Goal: Information Seeking & Learning: Learn about a topic

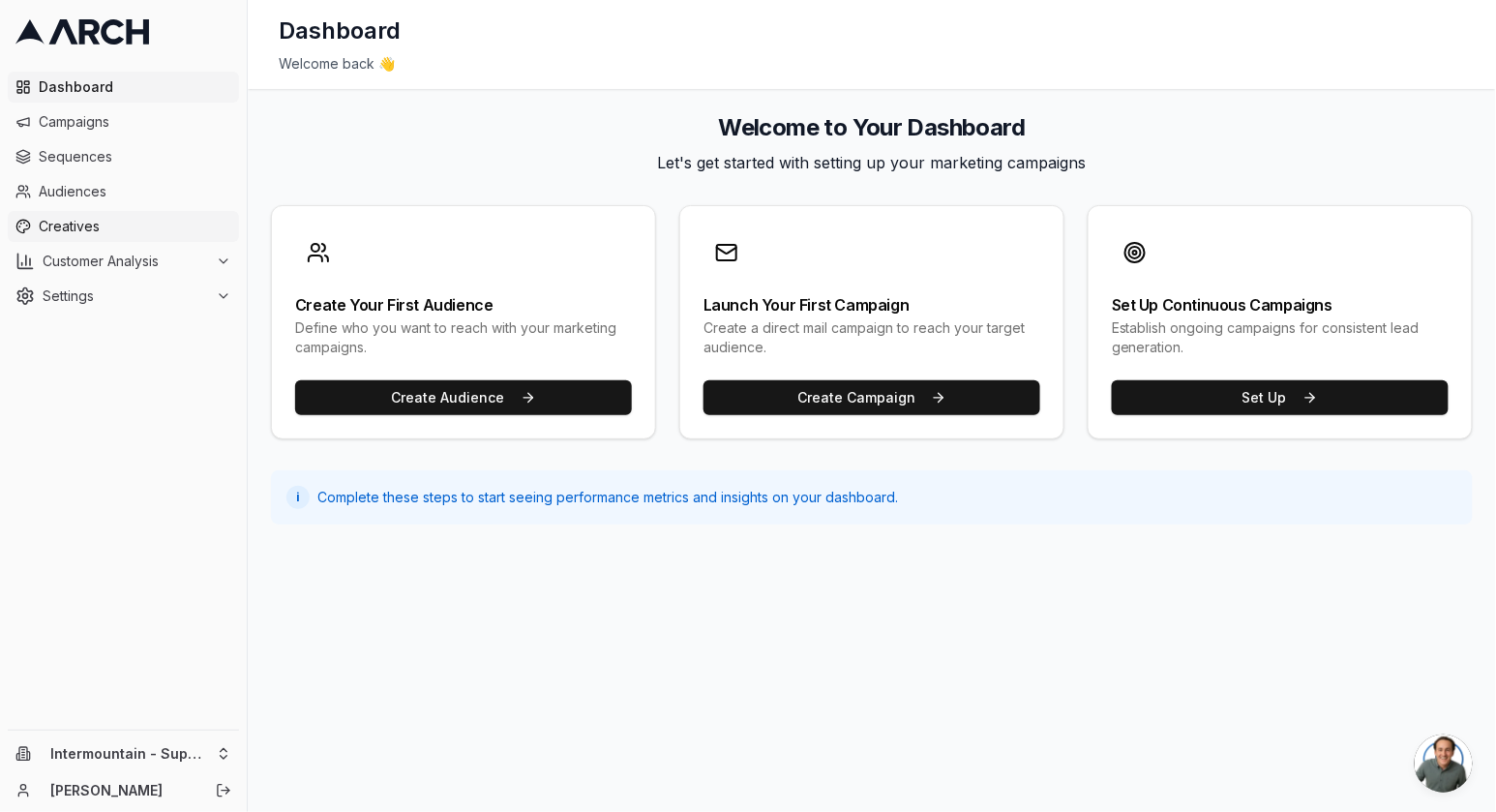
click at [64, 221] on span "Creatives" at bounding box center [136, 226] width 193 height 19
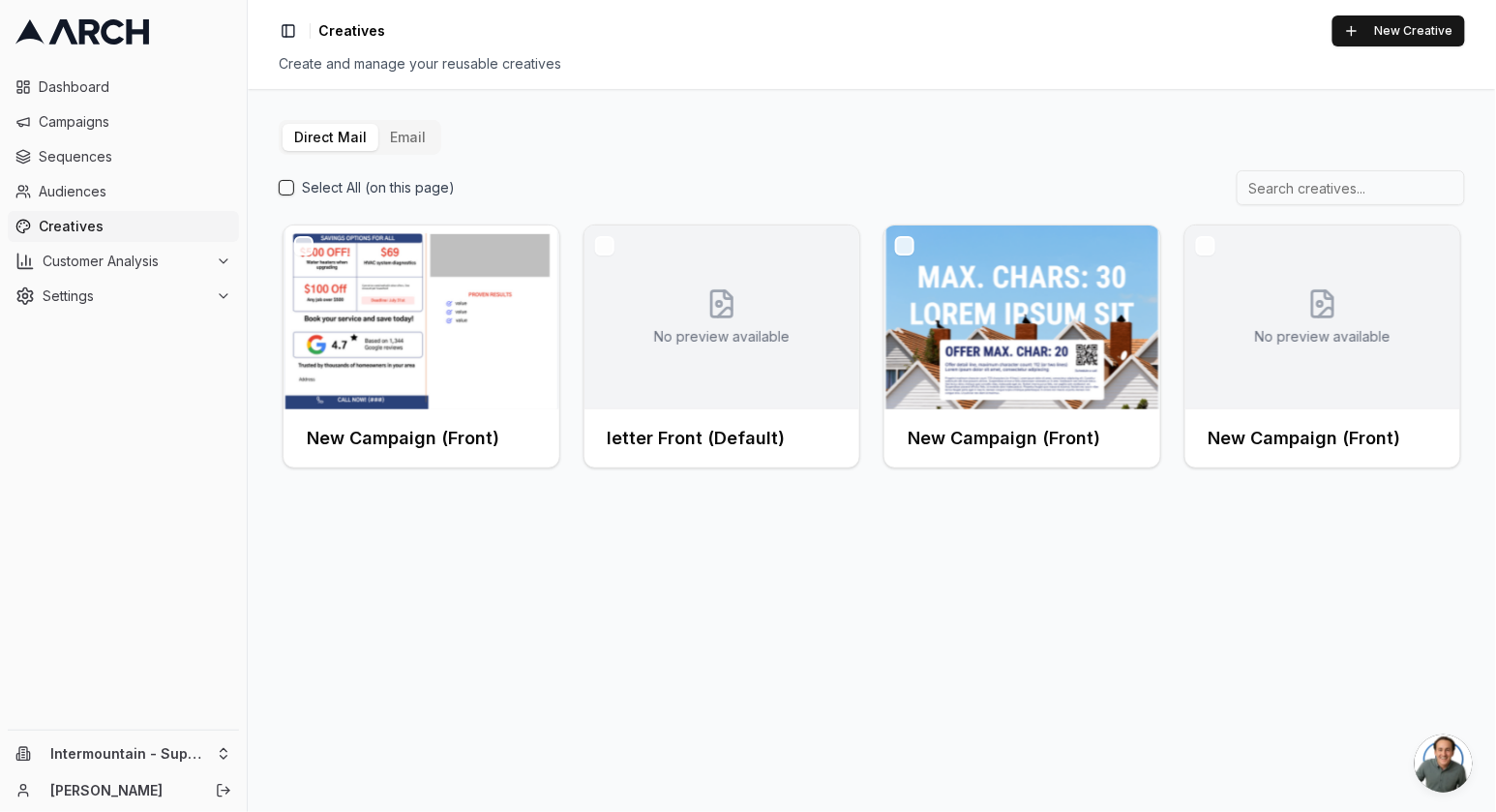
click at [398, 147] on button "Email" at bounding box center [408, 137] width 59 height 27
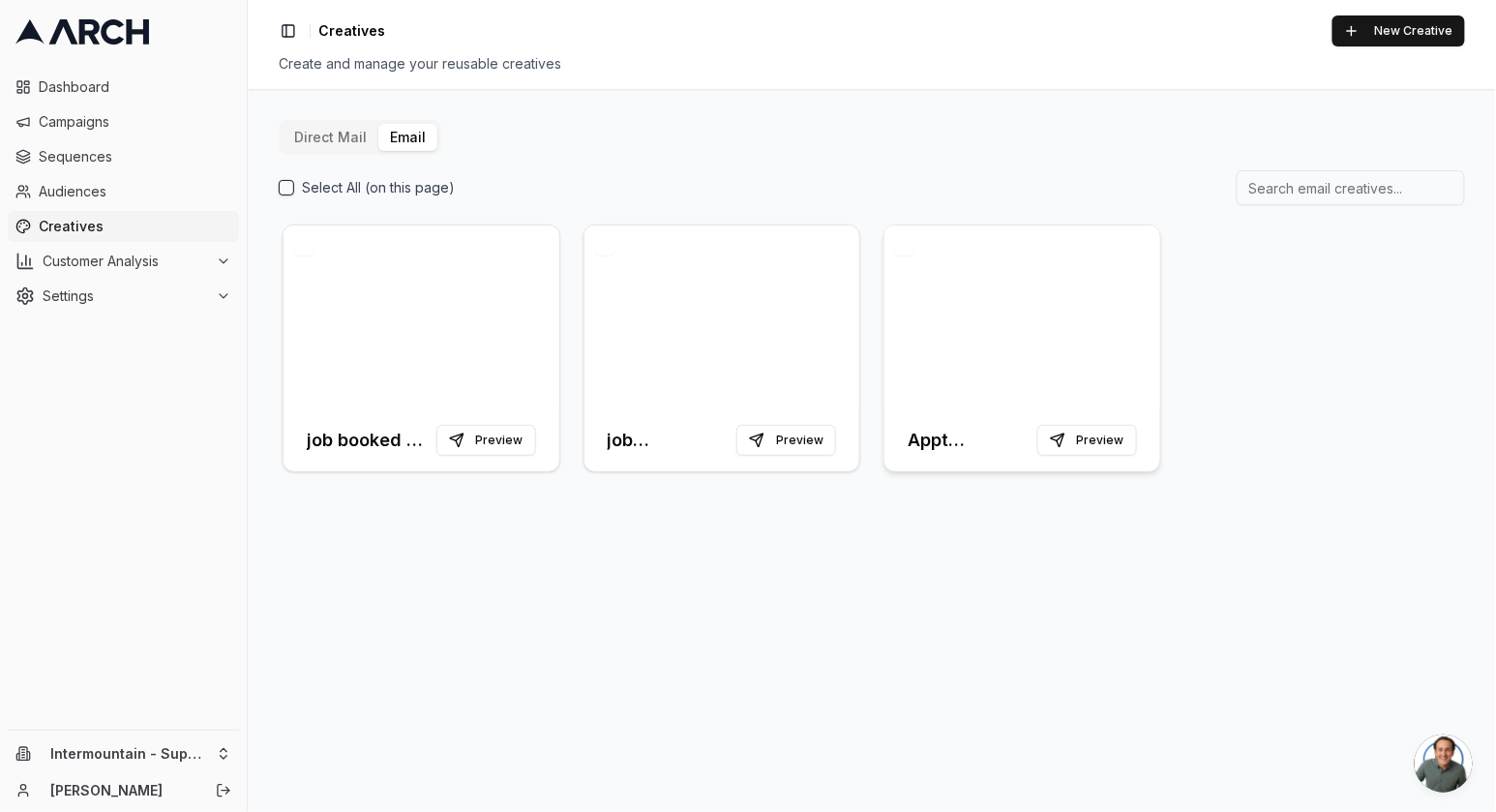
click at [1148, 371] on div at bounding box center [1022, 317] width 276 height 184
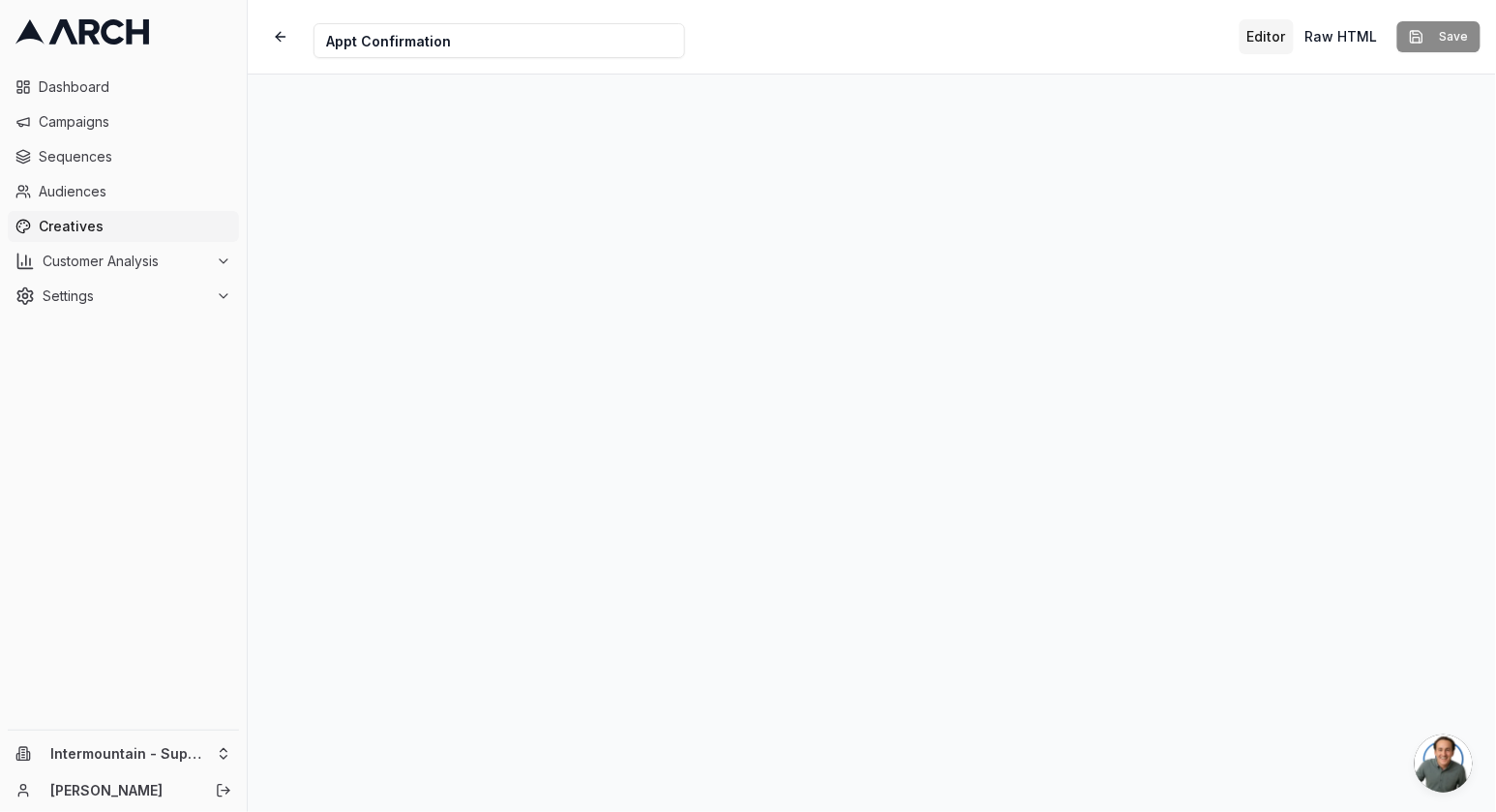
drag, startPoint x: 538, startPoint y: 50, endPoint x: 252, endPoint y: 46, distance: 286.0
click at [251, 46] on div "Creative Name Appt Confirmation Editor Raw HTML Save" at bounding box center [872, 36] width 1248 height 73
type input "Marketing Email 1.0"
click at [283, 26] on button "button" at bounding box center [281, 37] width 35 height 35
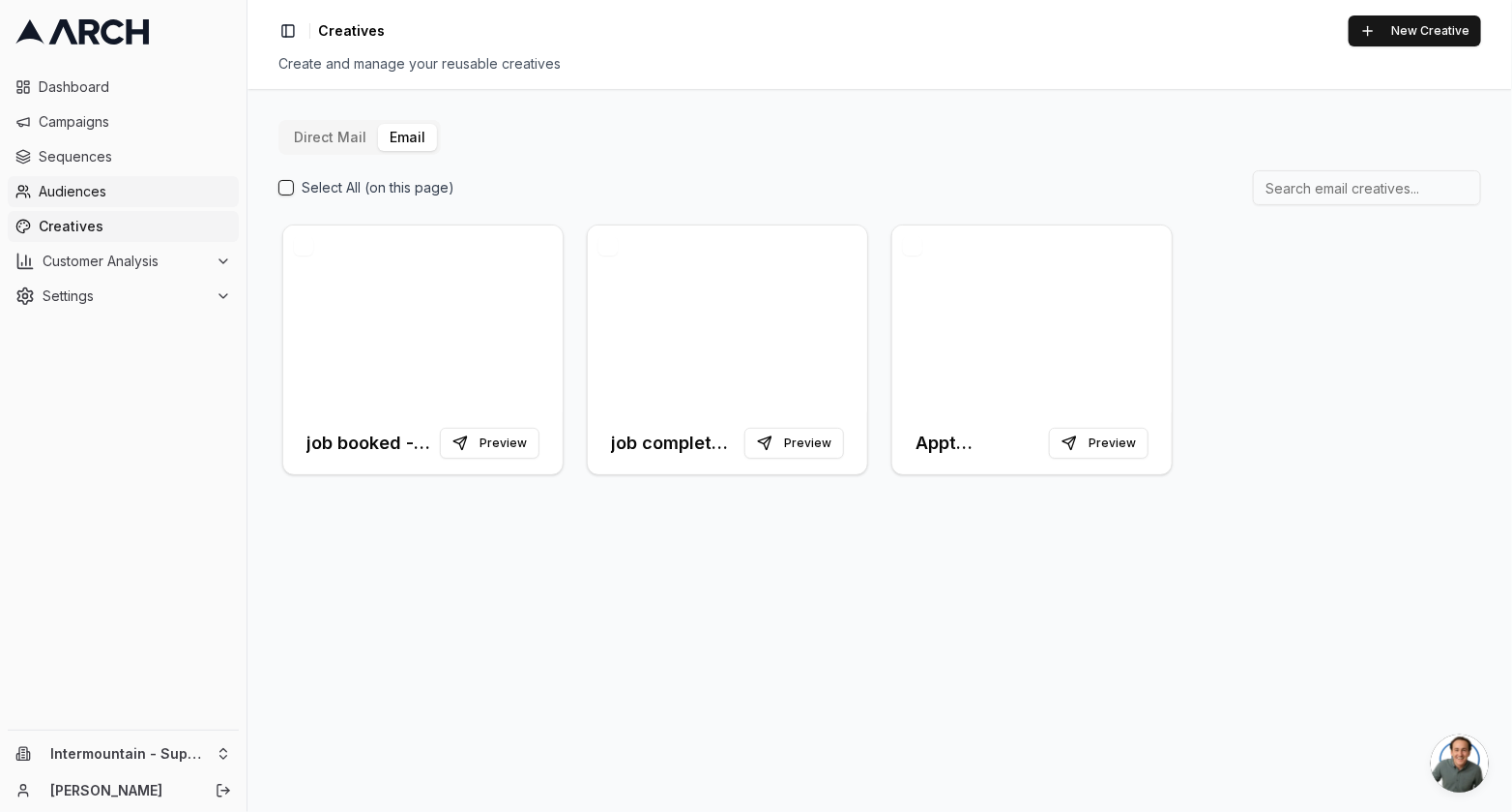
click at [90, 201] on link "Audiences" at bounding box center [123, 192] width 231 height 31
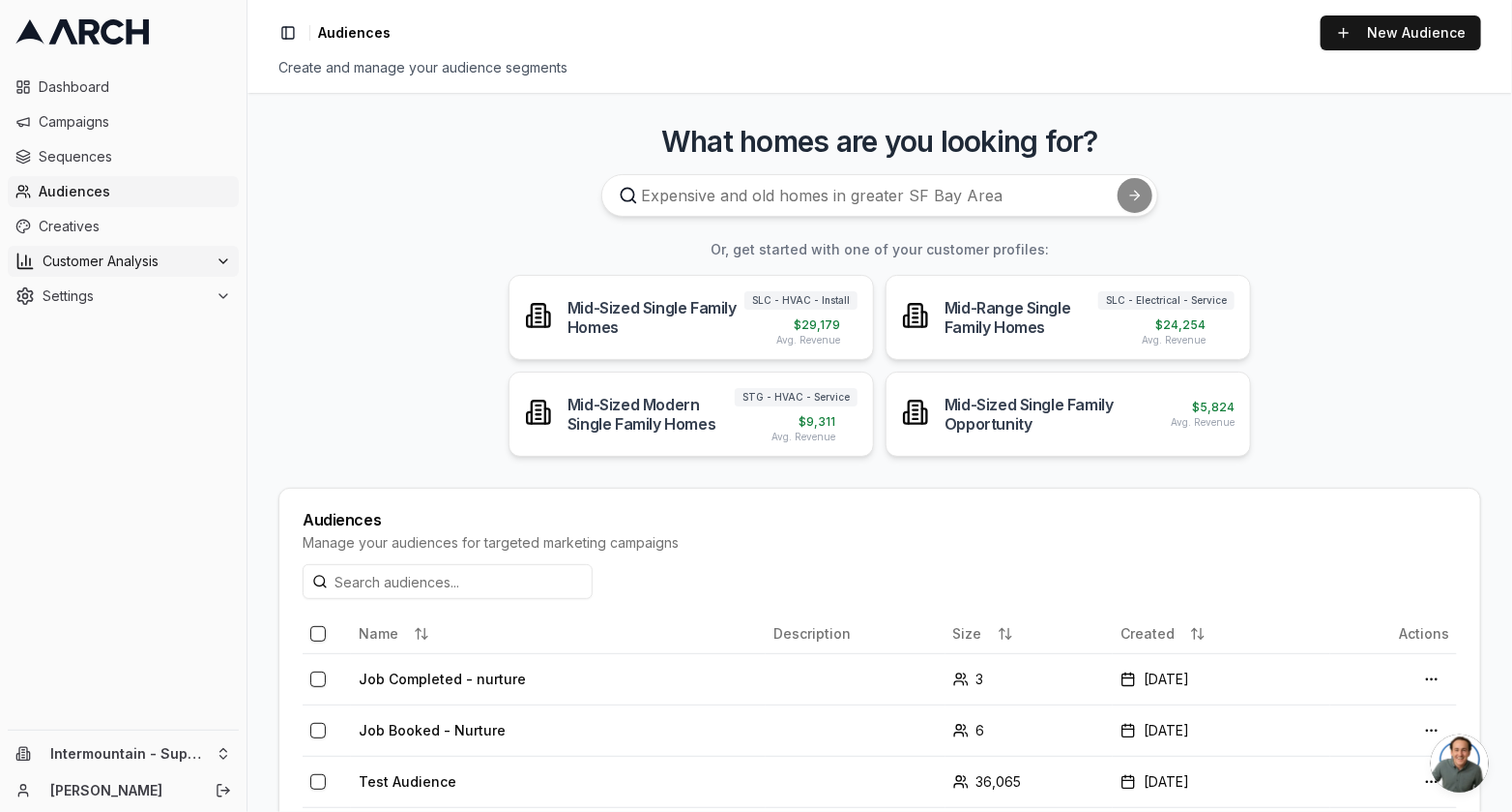
click at [124, 256] on span "Customer Analysis" at bounding box center [126, 261] width 166 height 19
click at [156, 293] on link "Overview" at bounding box center [124, 292] width 184 height 27
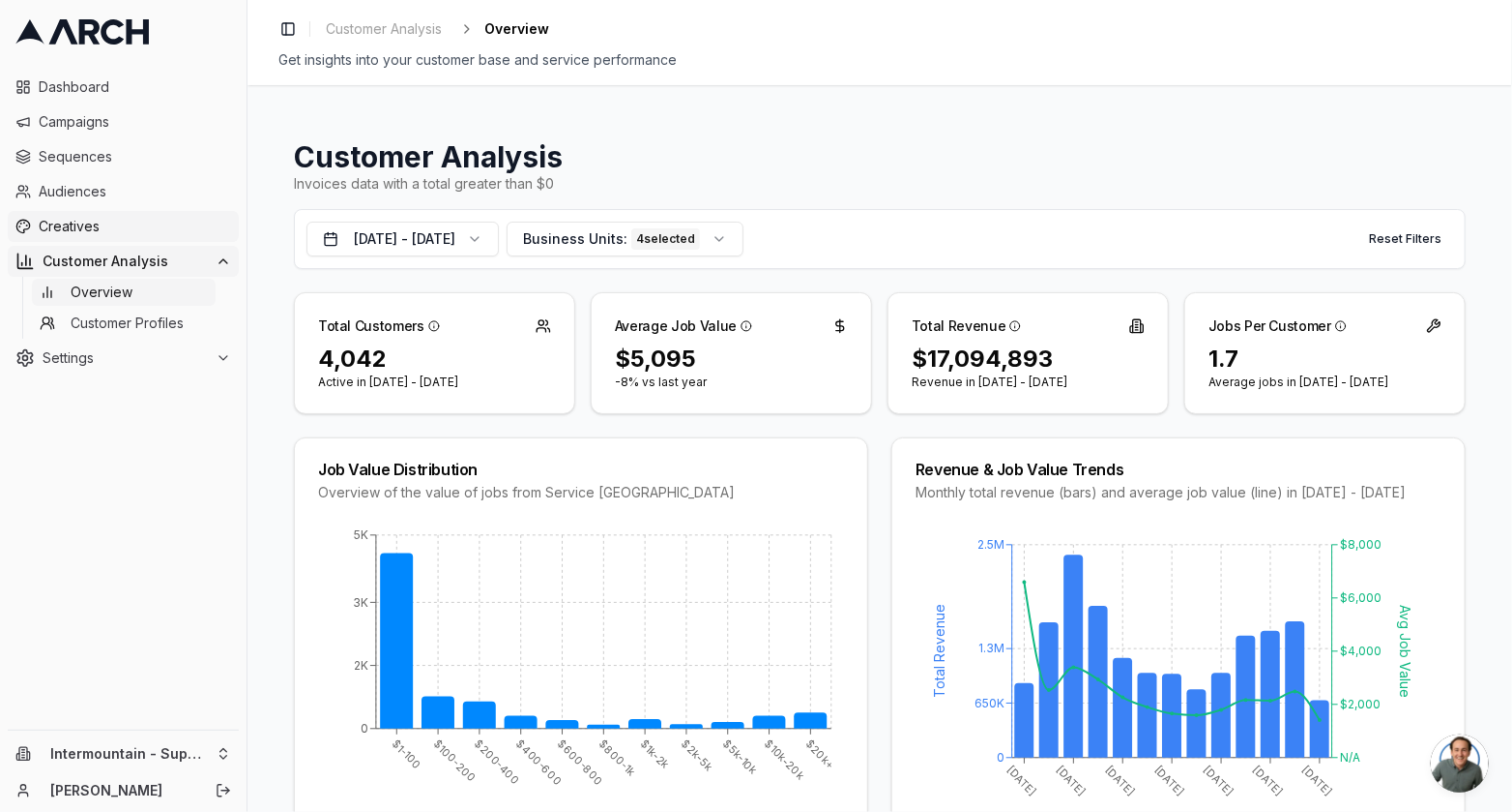
click at [71, 231] on span "Creatives" at bounding box center [135, 226] width 193 height 19
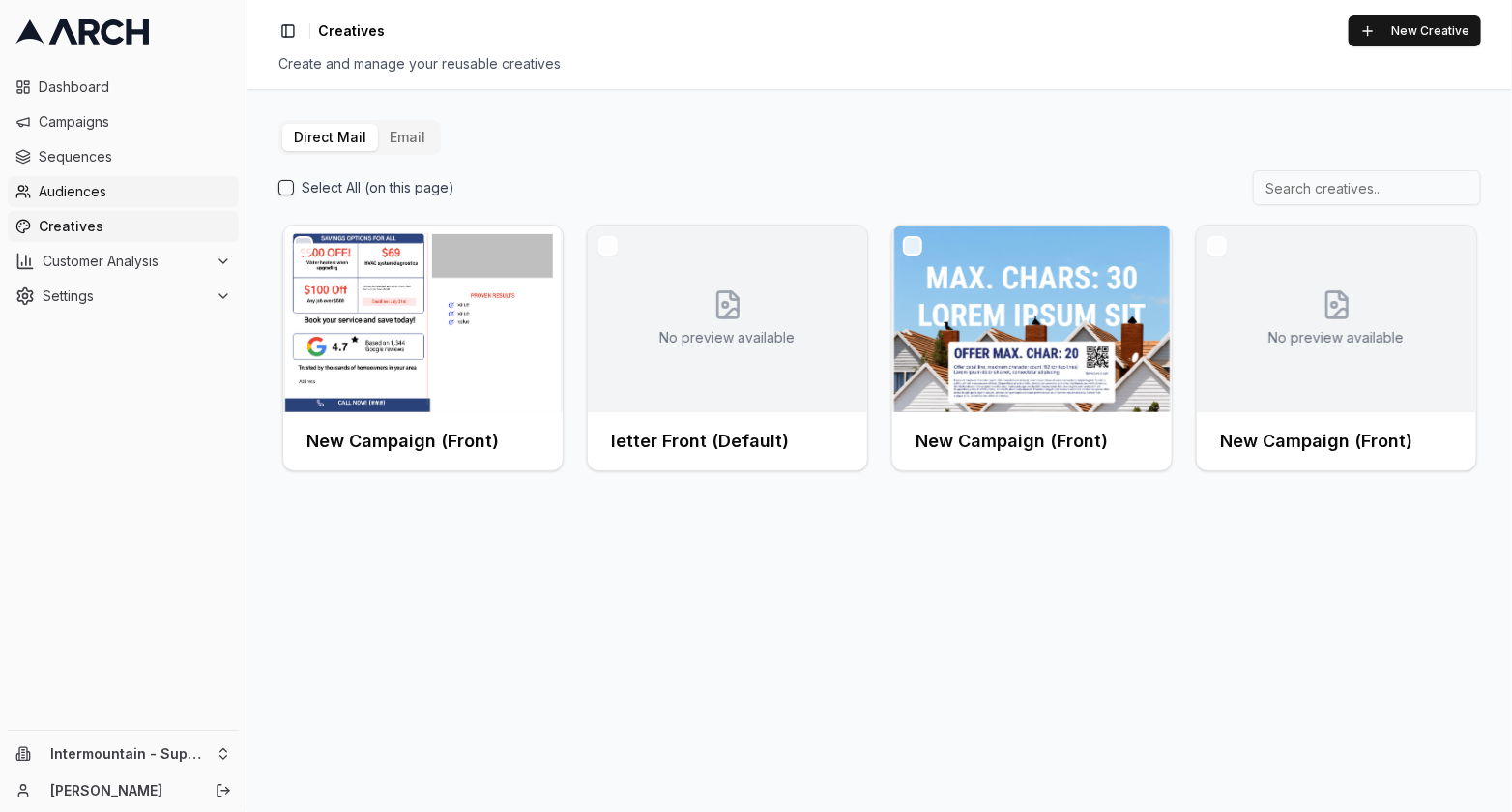
click at [100, 200] on link "Audiences" at bounding box center [123, 192] width 231 height 31
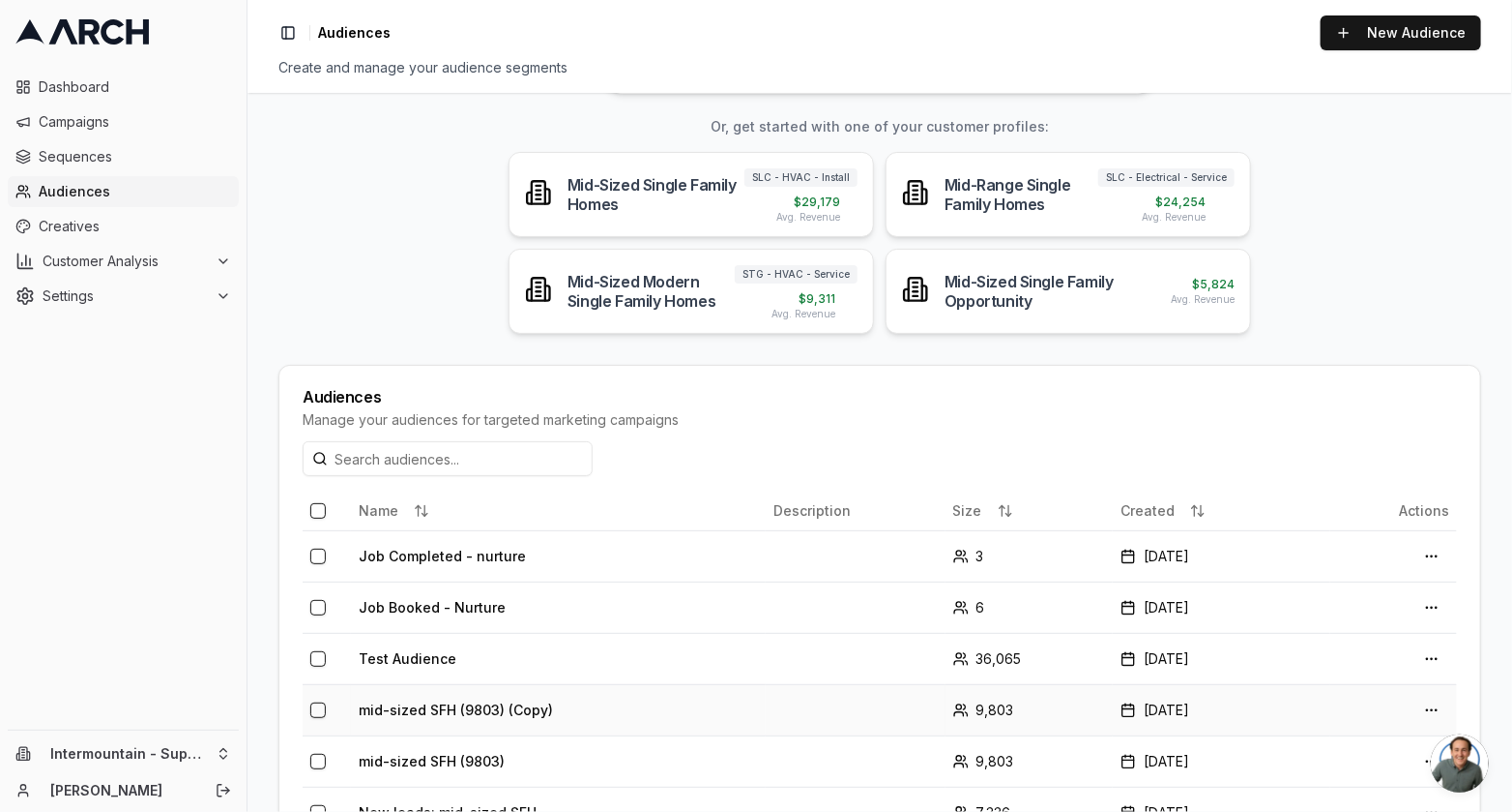
scroll to position [124, 0]
click at [537, 638] on td "Test Audience" at bounding box center [558, 657] width 415 height 52
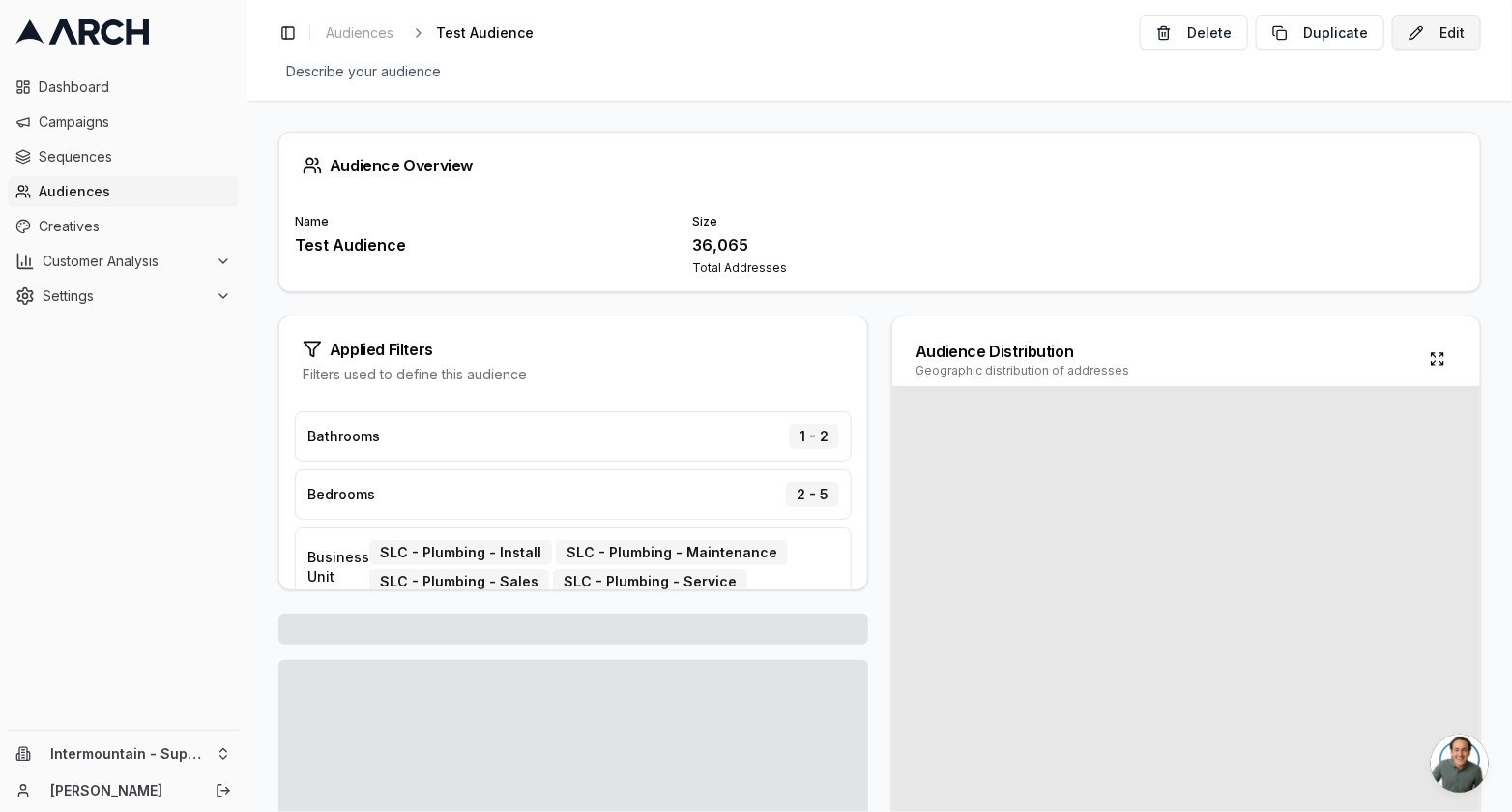
click at [1406, 28] on button "Edit" at bounding box center [1436, 33] width 89 height 35
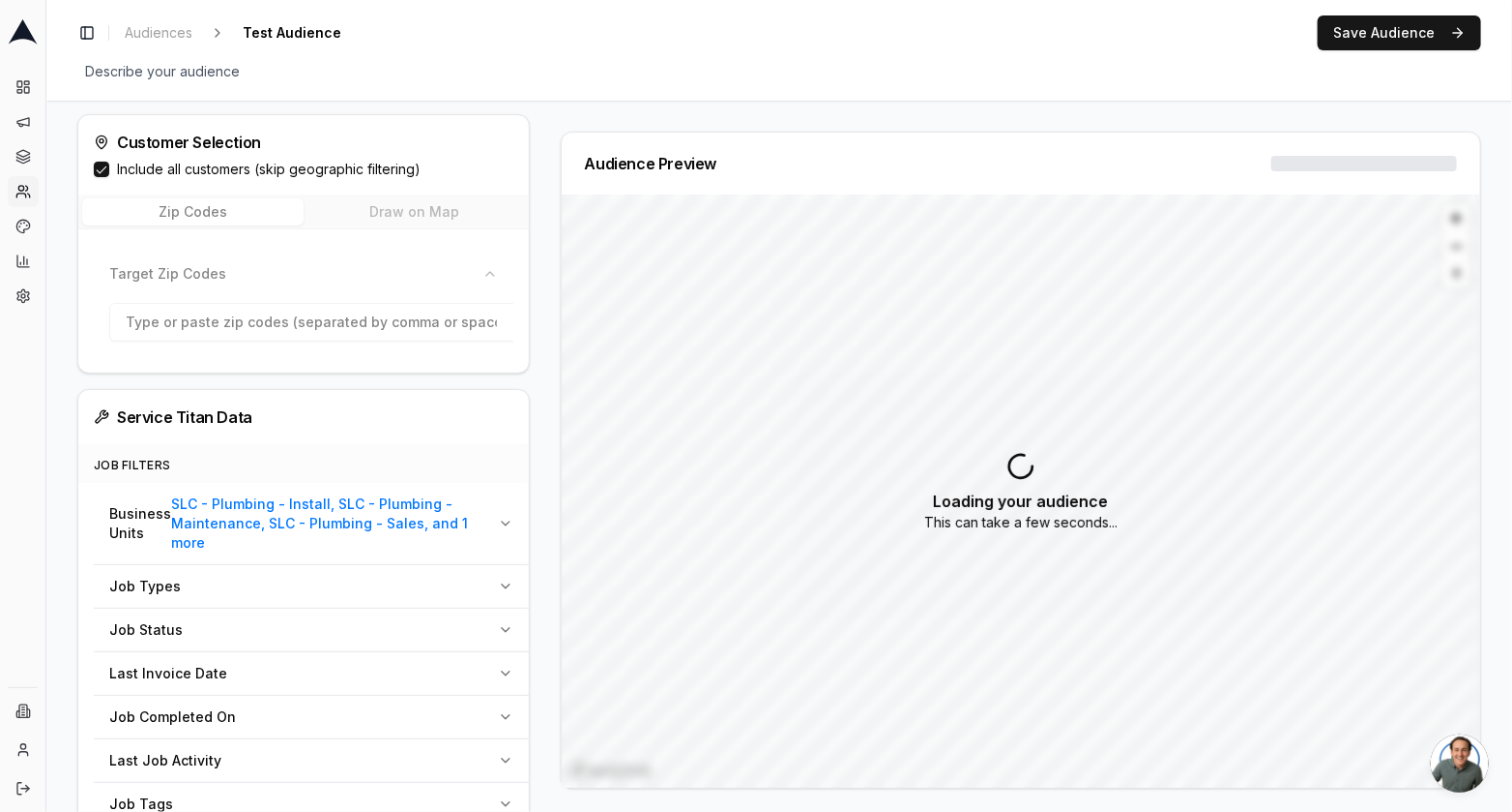
scroll to position [189, 0]
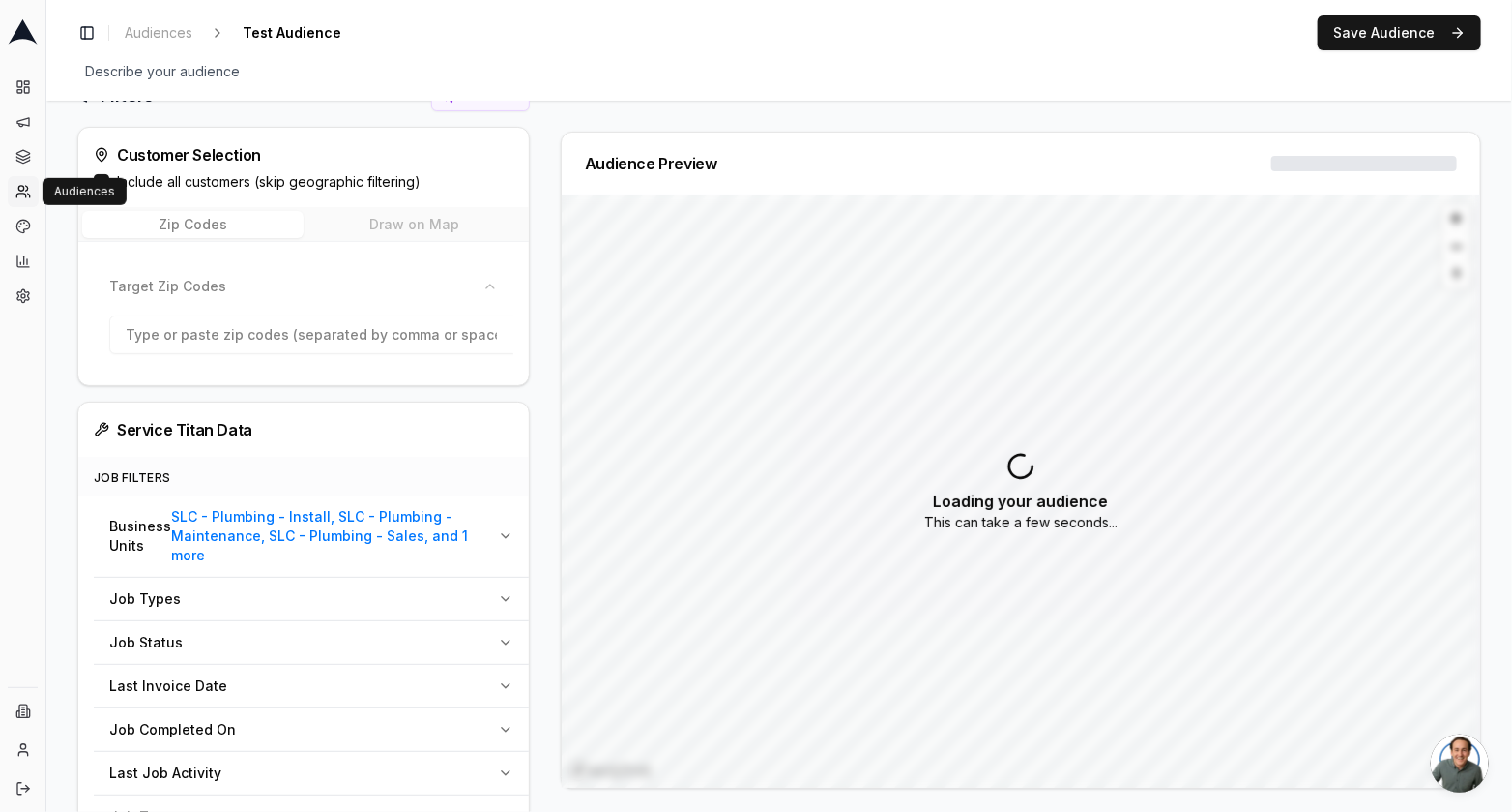
click at [21, 201] on link "Audiences" at bounding box center [23, 192] width 31 height 31
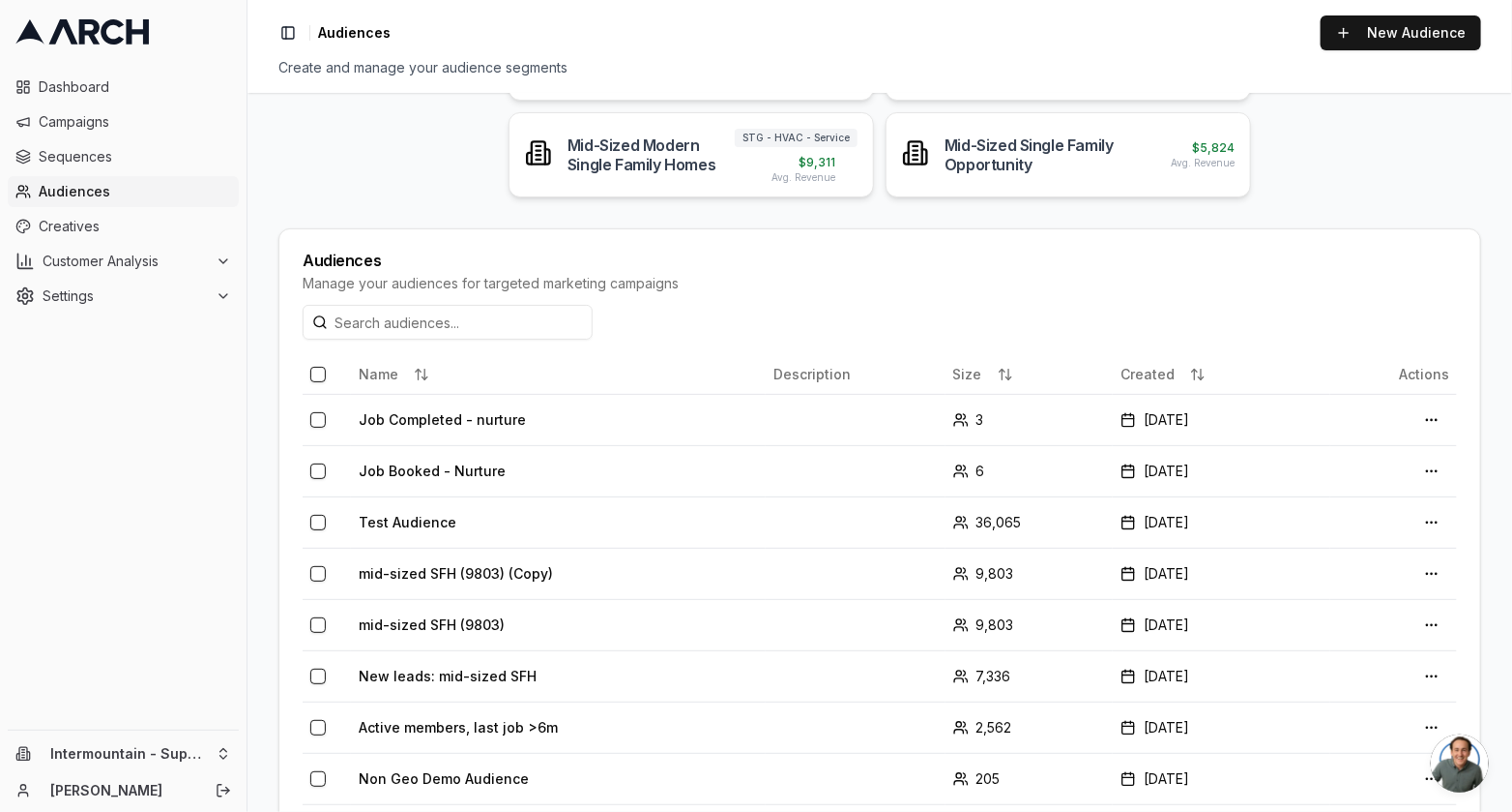
scroll to position [197, 0]
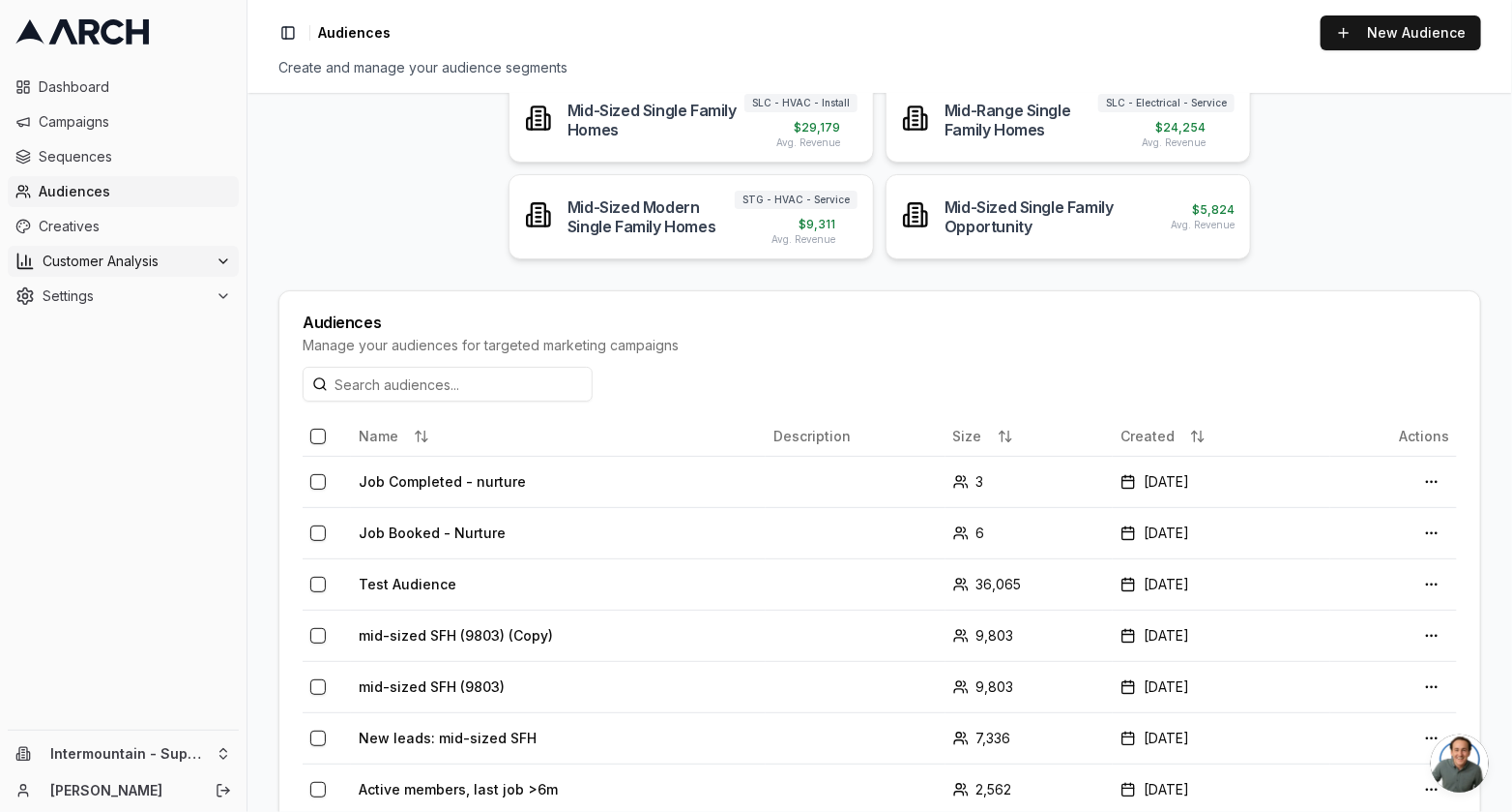
click at [134, 260] on span "Customer Analysis" at bounding box center [126, 261] width 166 height 19
click at [122, 300] on span "Overview" at bounding box center [101, 292] width 62 height 19
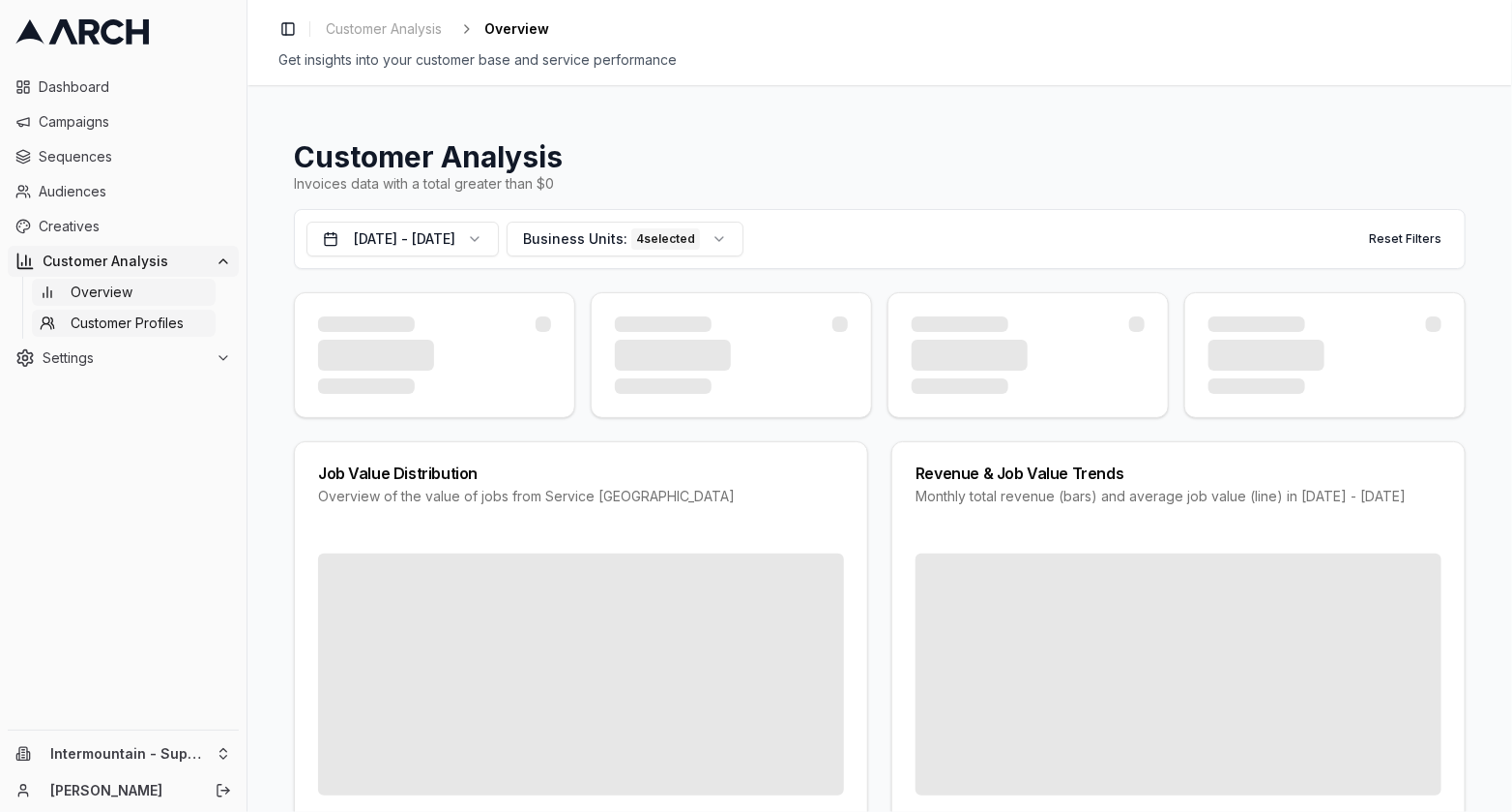
click at [132, 329] on span "Customer Profiles" at bounding box center [127, 324] width 113 height 19
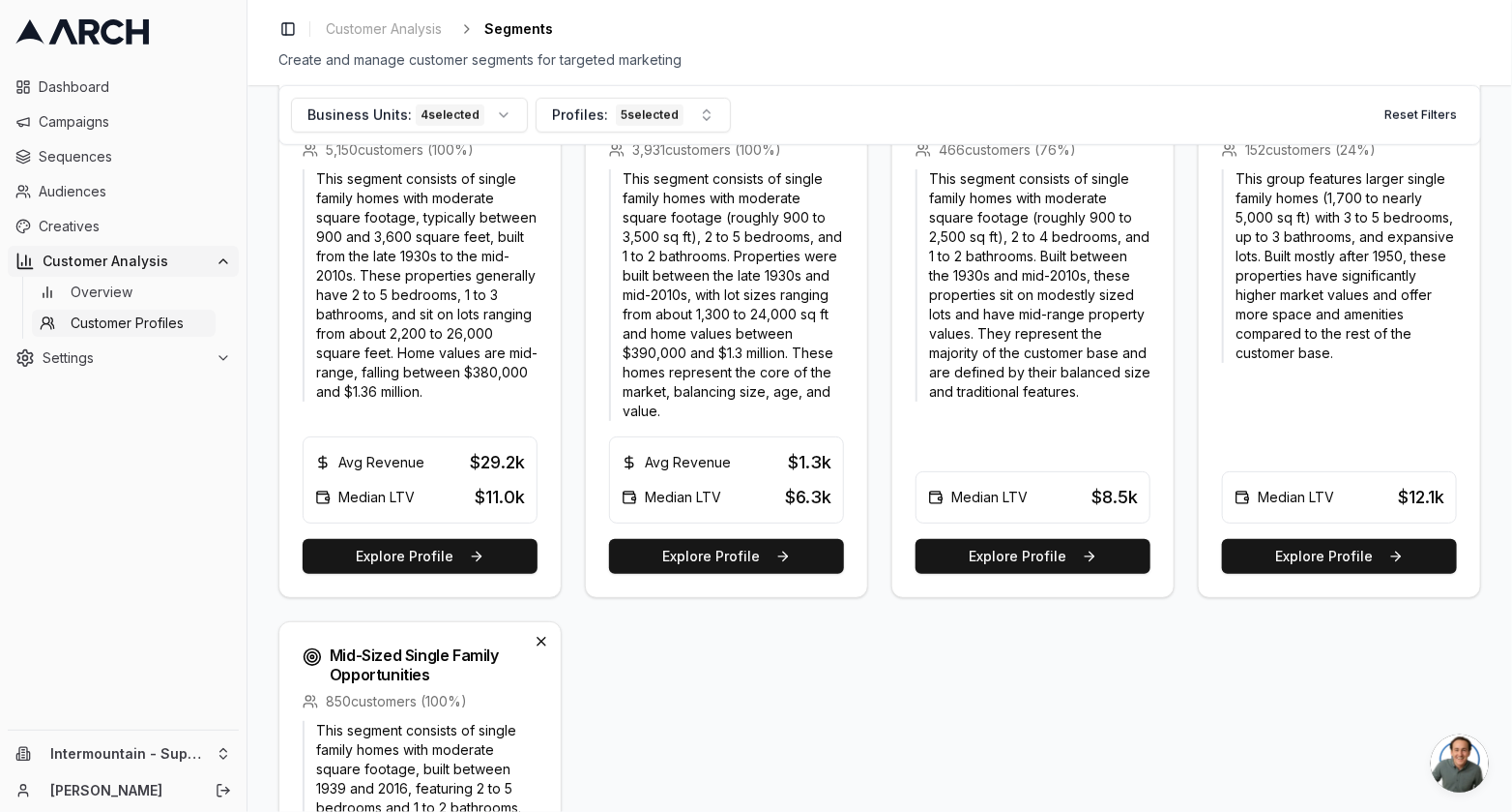
scroll to position [762, 0]
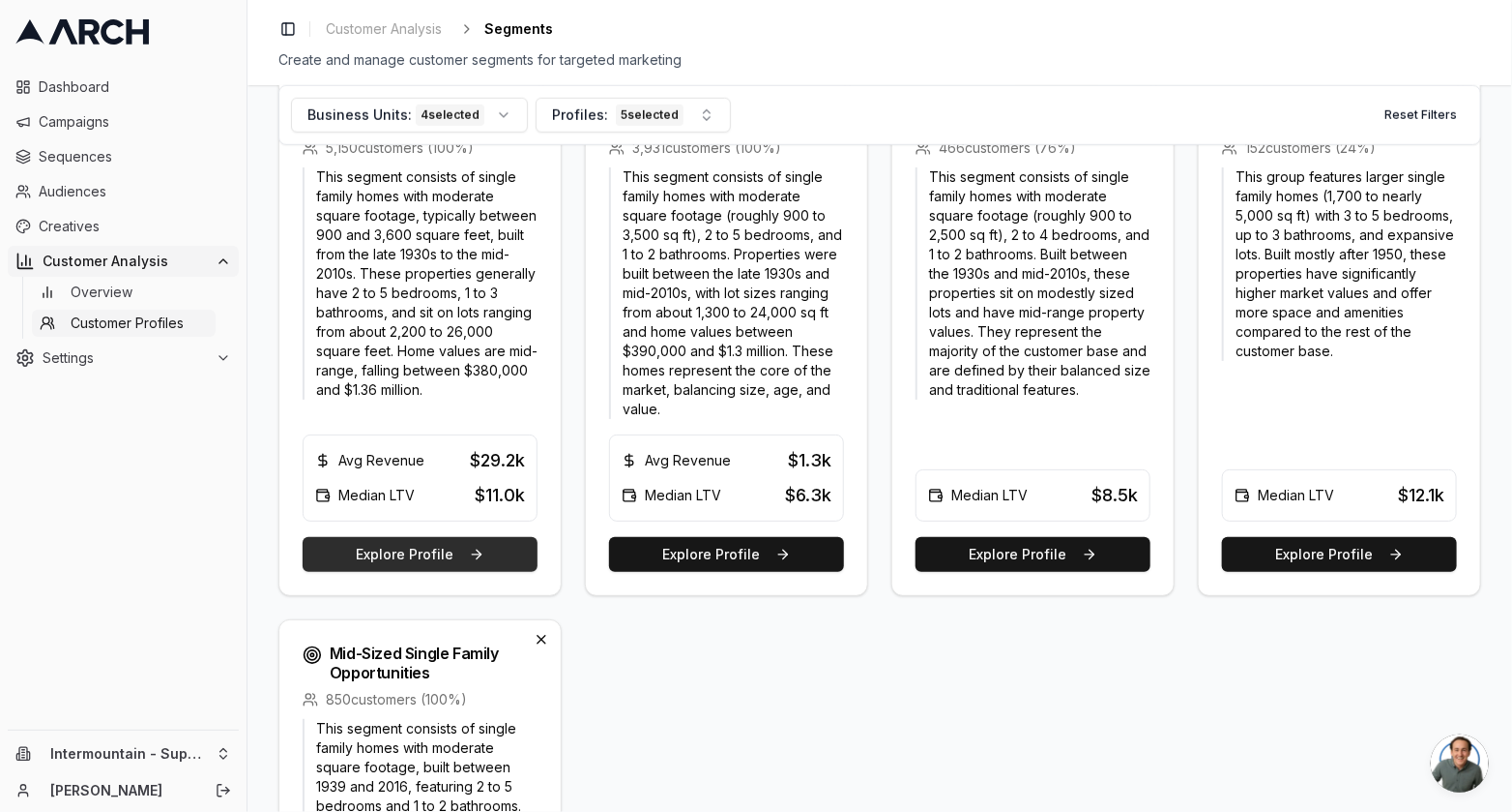
click at [458, 566] on button "Explore Profile" at bounding box center [420, 555] width 235 height 35
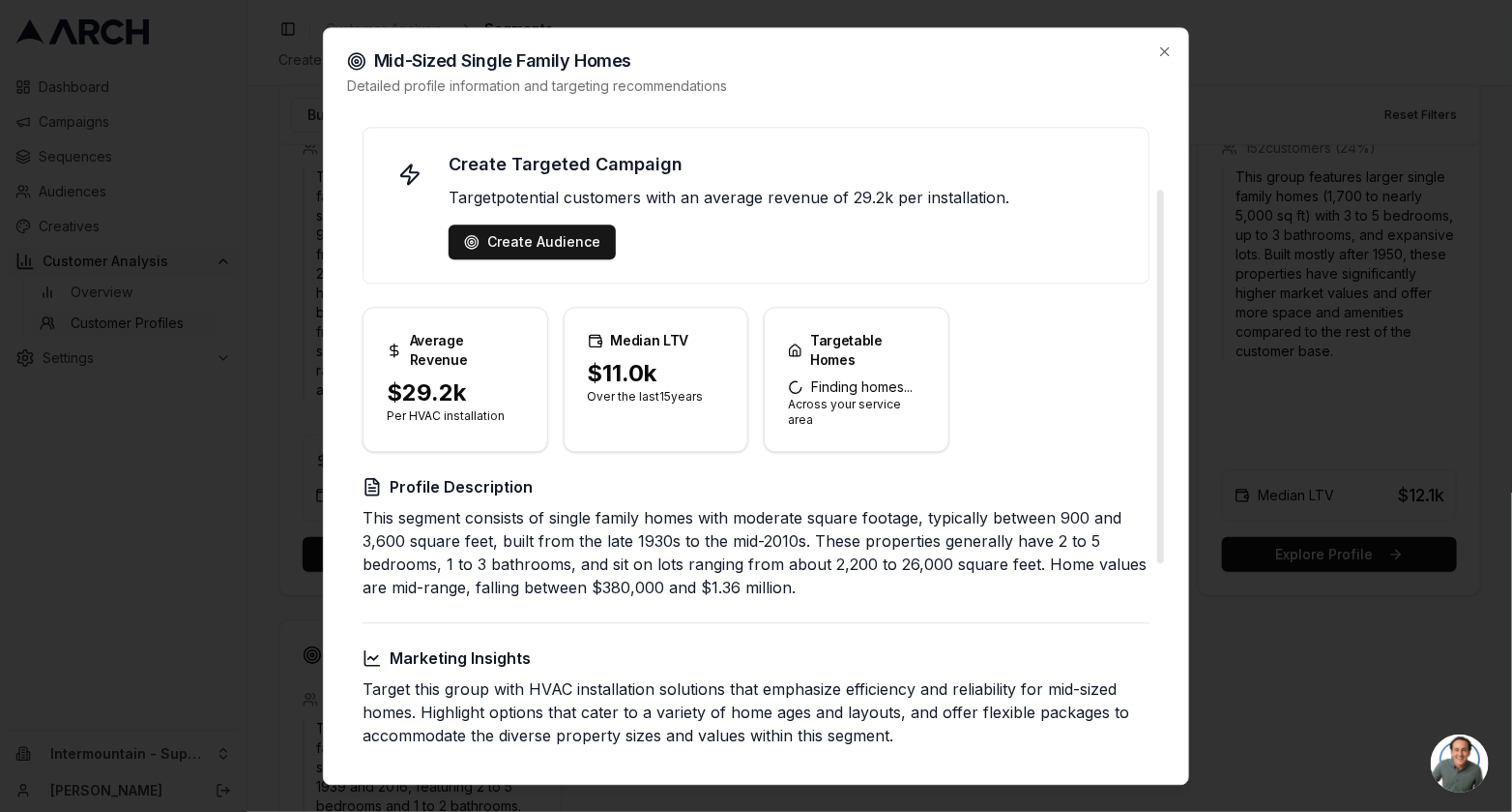
scroll to position [476, 0]
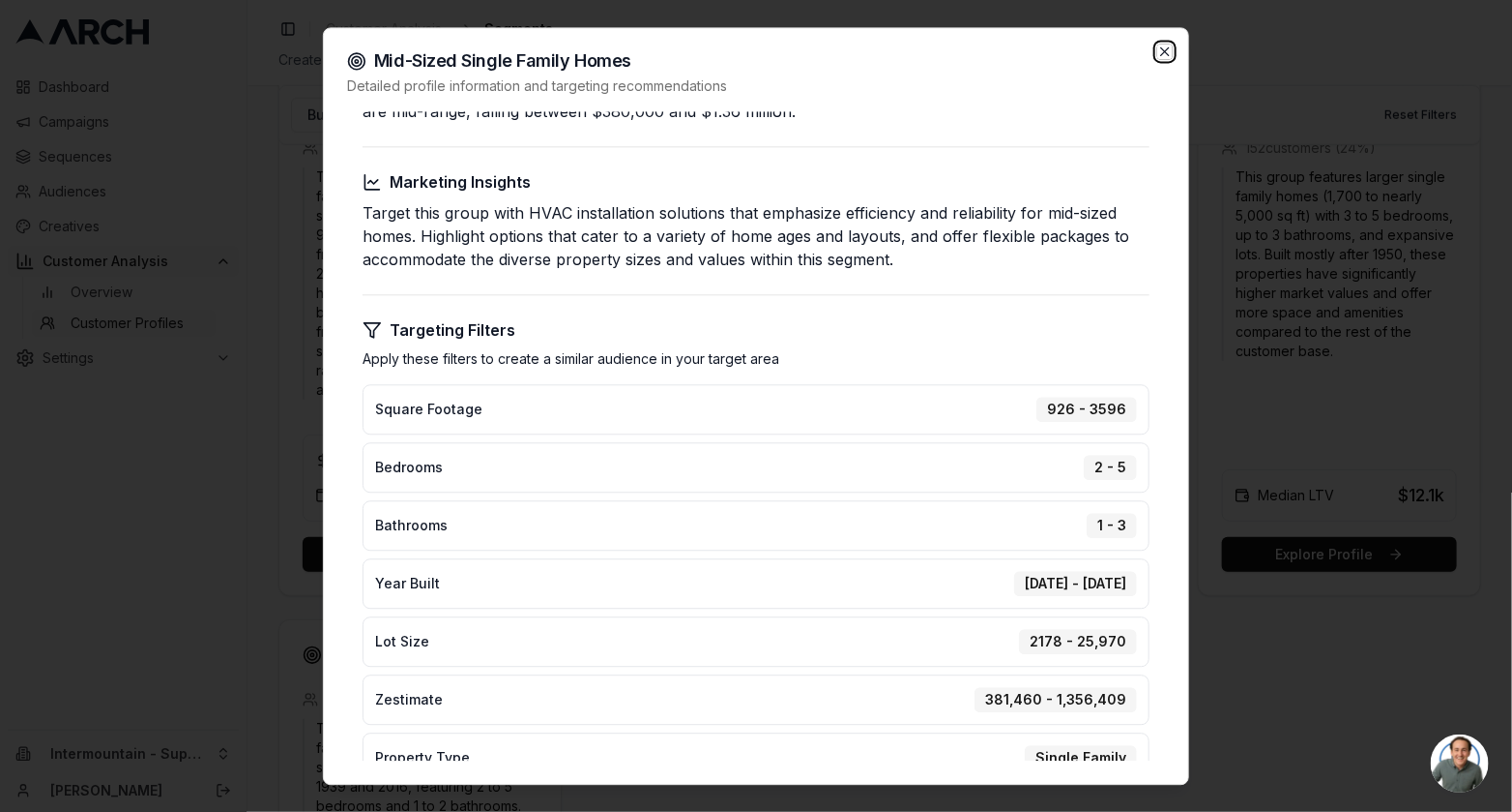
click at [1164, 54] on icon "button" at bounding box center [1165, 52] width 16 height 16
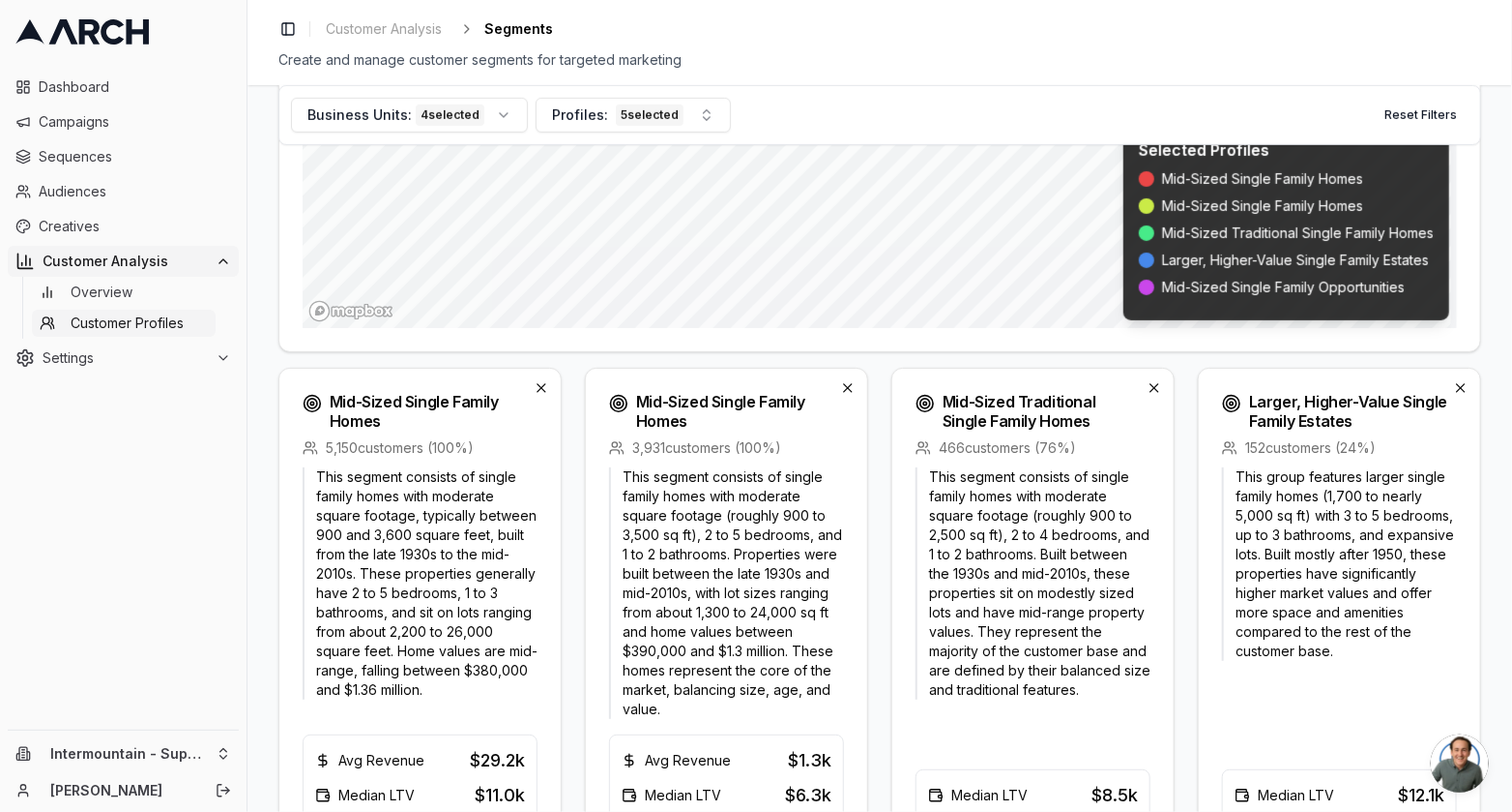
scroll to position [0, 0]
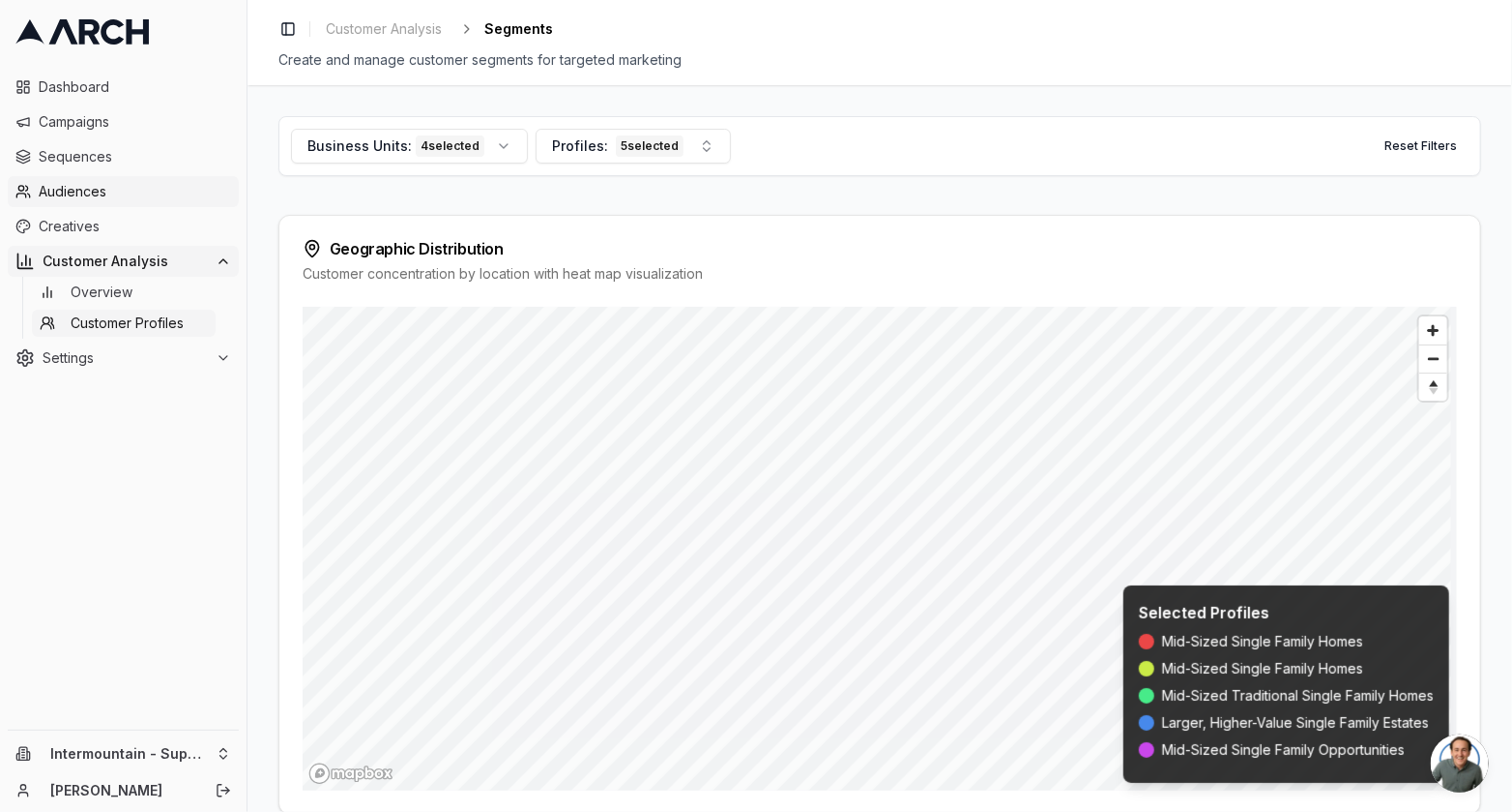
click at [95, 191] on span "Audiences" at bounding box center [135, 192] width 193 height 19
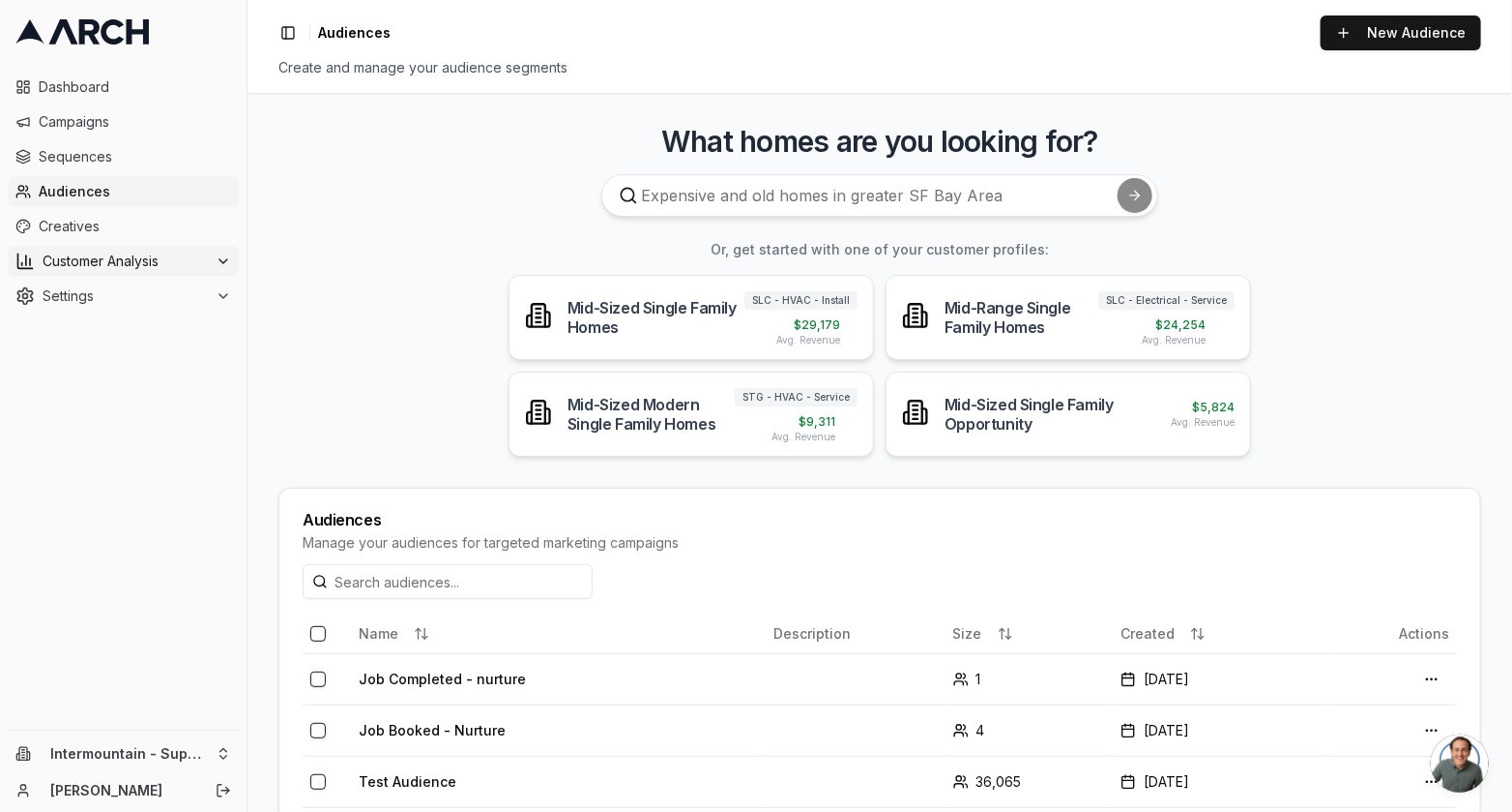
click at [97, 252] on span "Customer Analysis" at bounding box center [126, 261] width 166 height 19
click at [137, 323] on span "Customer Profiles" at bounding box center [127, 324] width 113 height 19
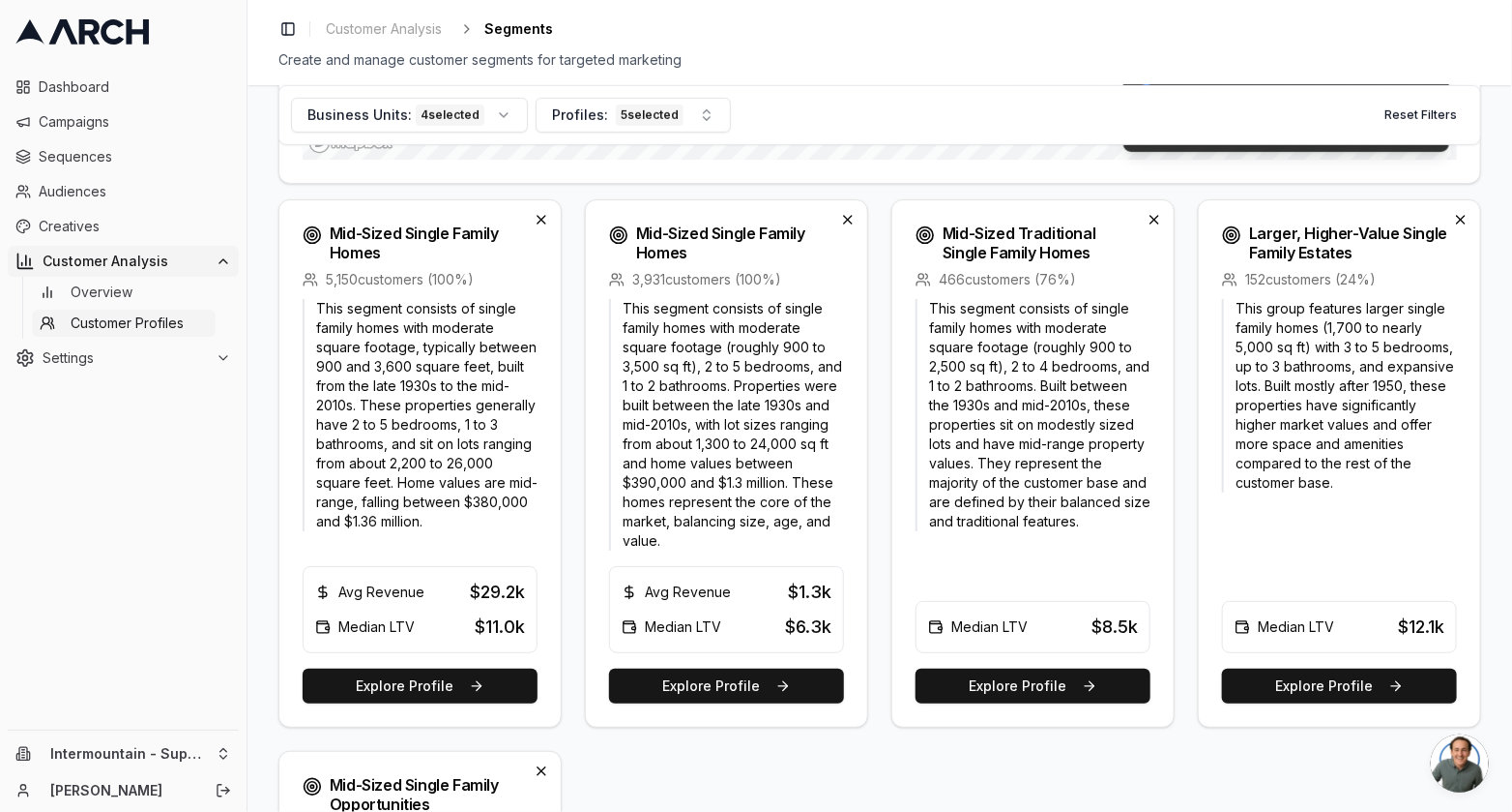
scroll to position [621, 0]
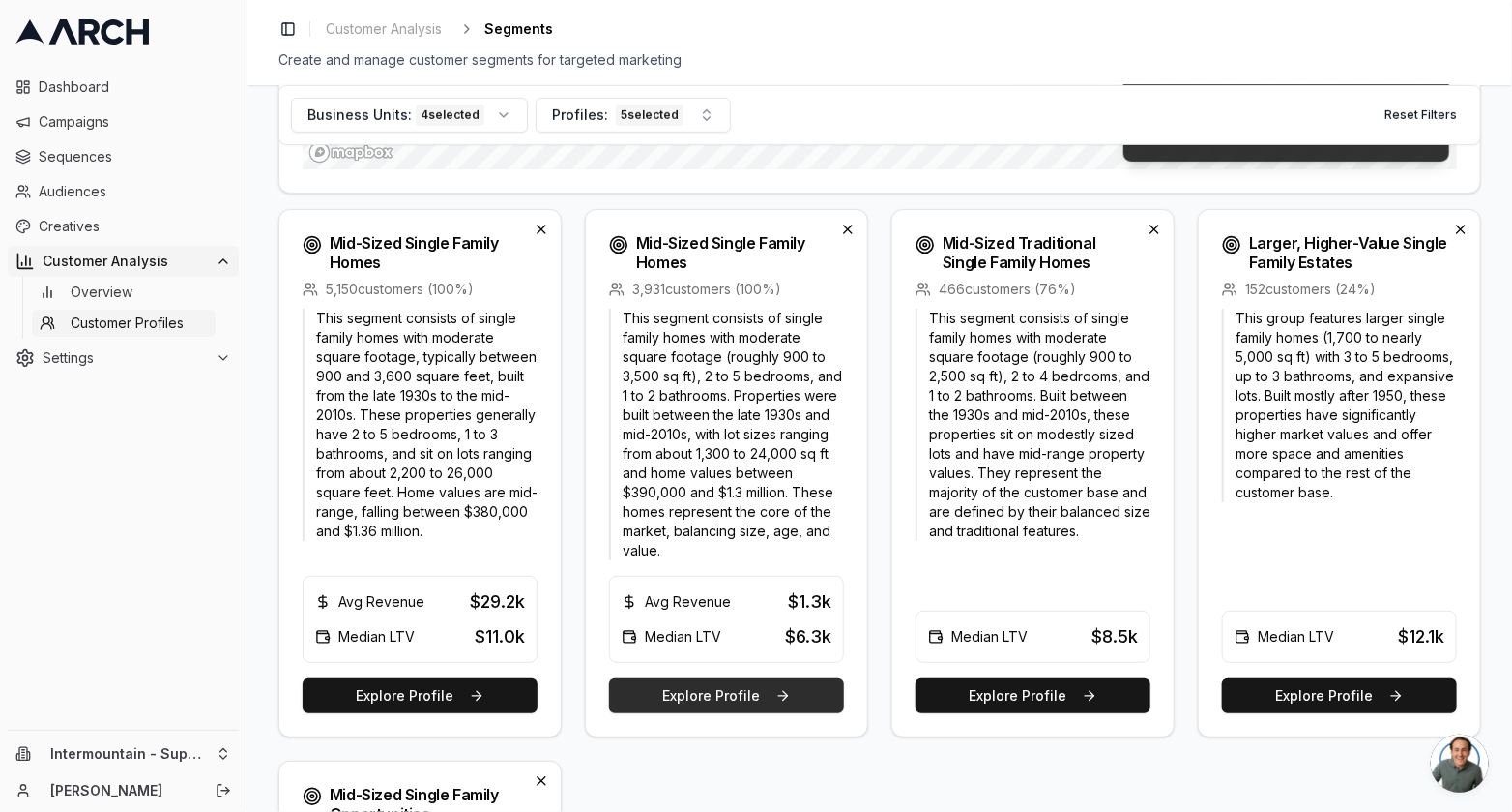
click at [729, 688] on button "Explore Profile" at bounding box center [726, 696] width 235 height 35
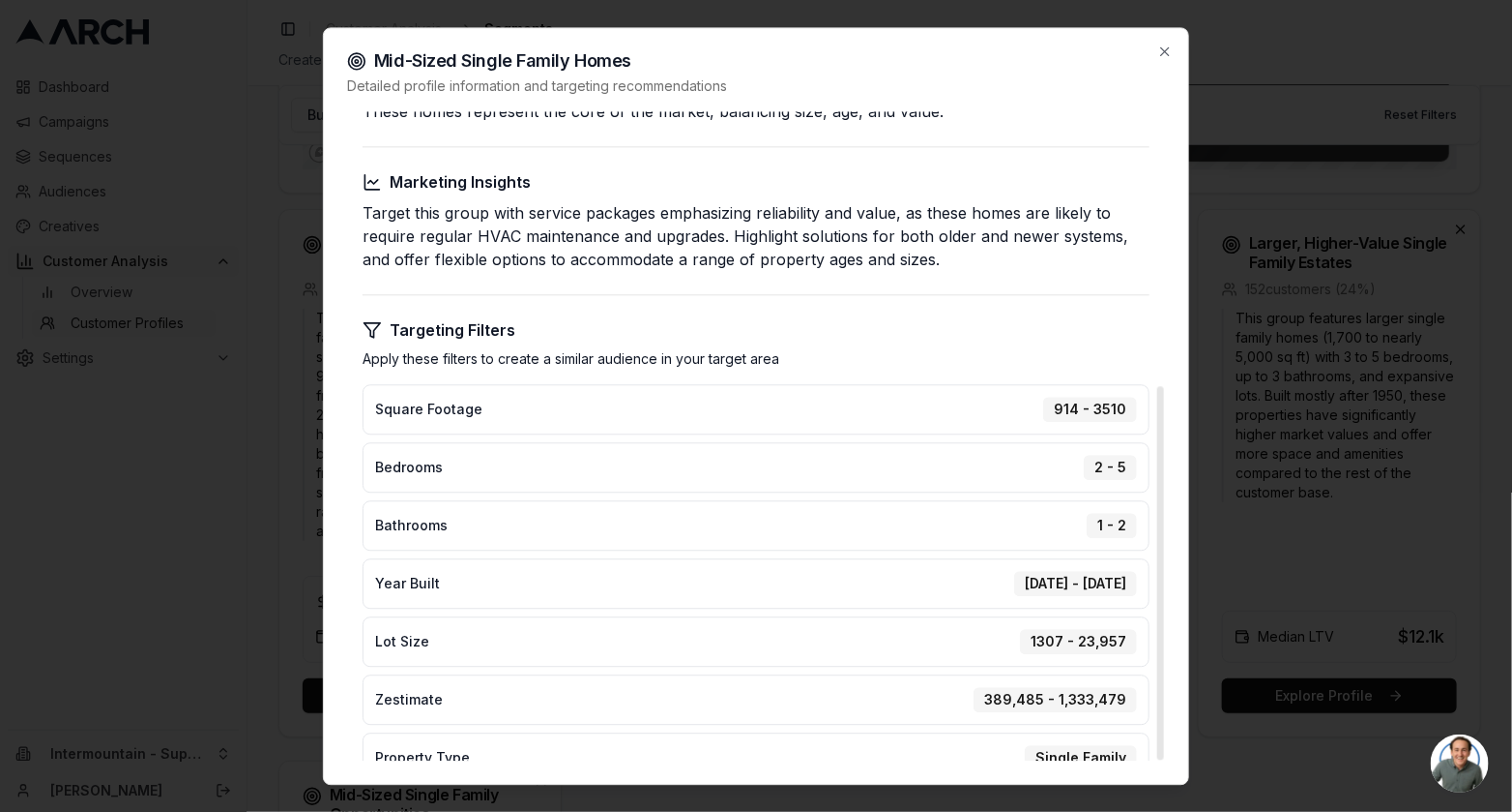
scroll to position [0, 0]
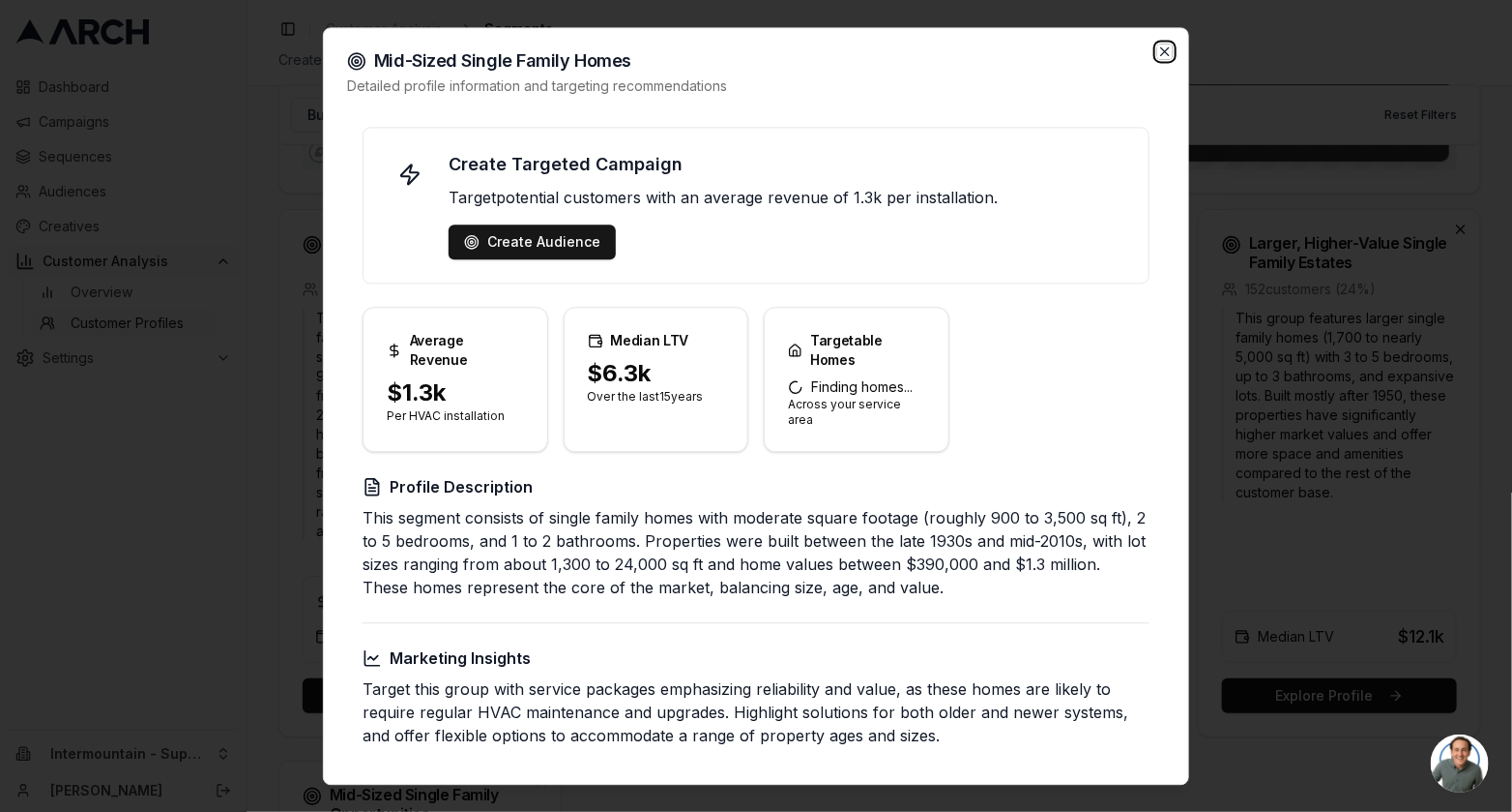
click at [1161, 56] on icon "button" at bounding box center [1165, 52] width 16 height 16
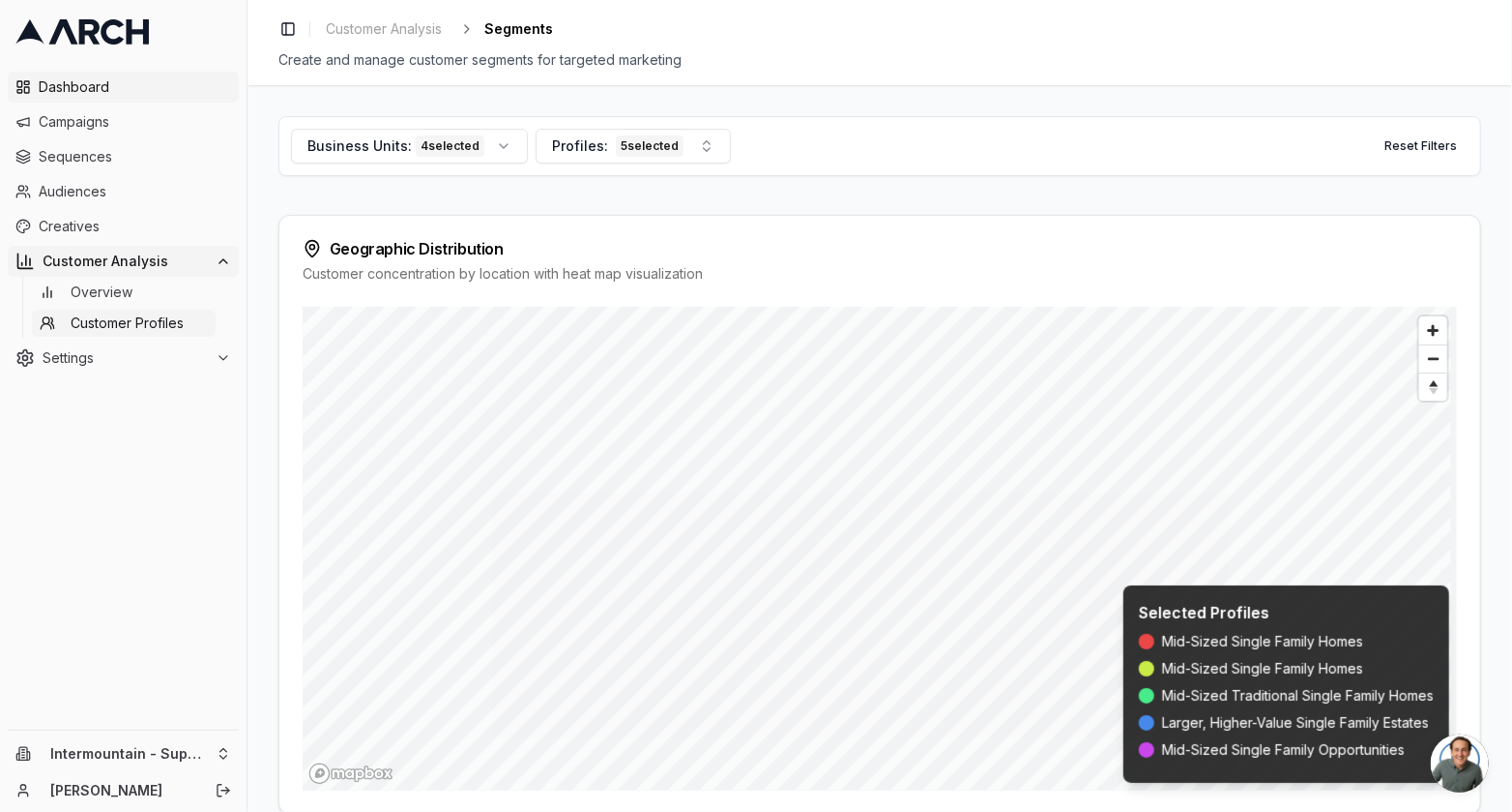
click at [129, 88] on span "Dashboard" at bounding box center [135, 87] width 193 height 19
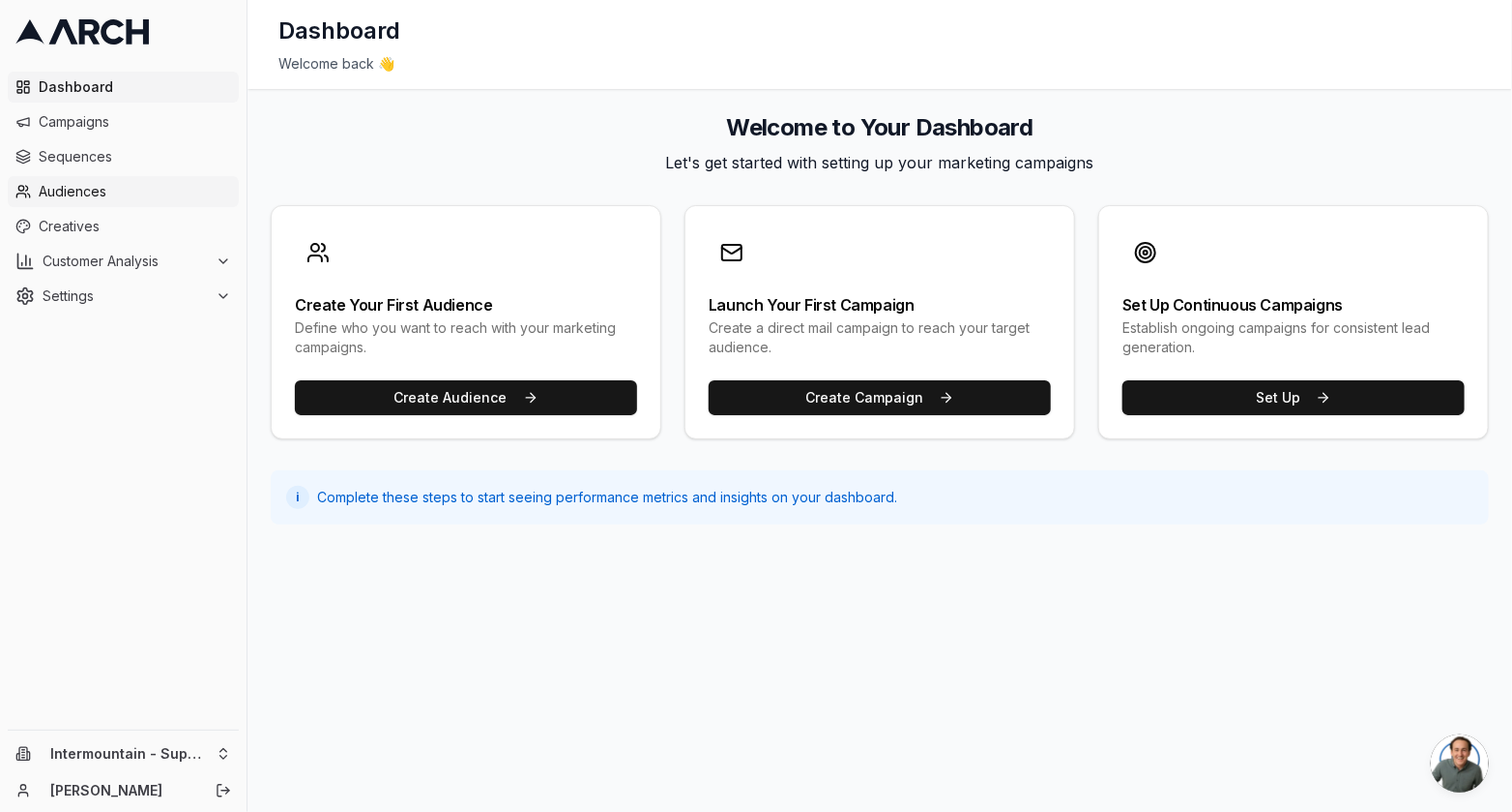
click at [102, 194] on span "Audiences" at bounding box center [135, 192] width 193 height 19
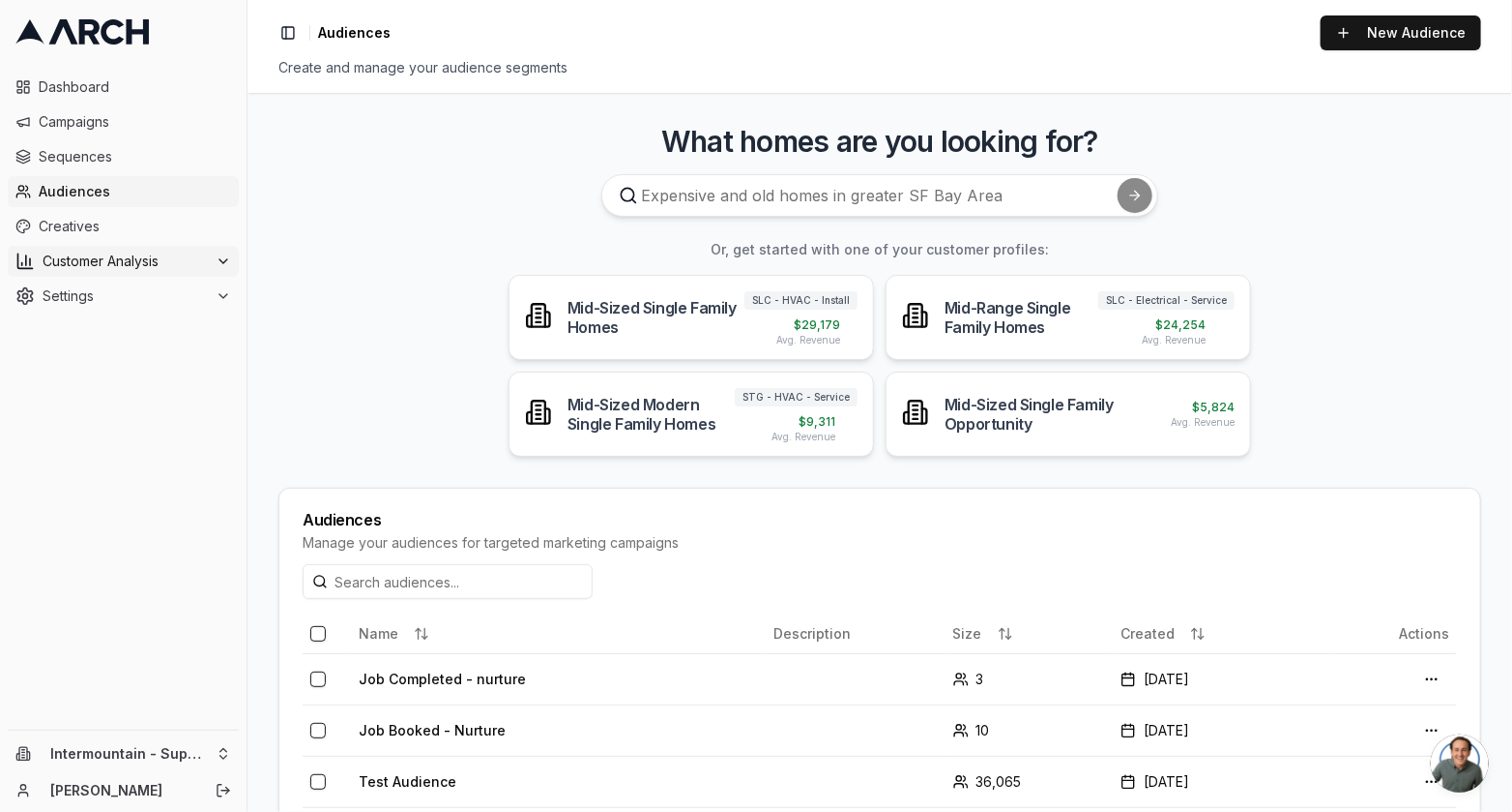
click at [137, 273] on button "Customer Analysis" at bounding box center [123, 261] width 231 height 31
click at [132, 287] on link "Overview" at bounding box center [124, 292] width 184 height 27
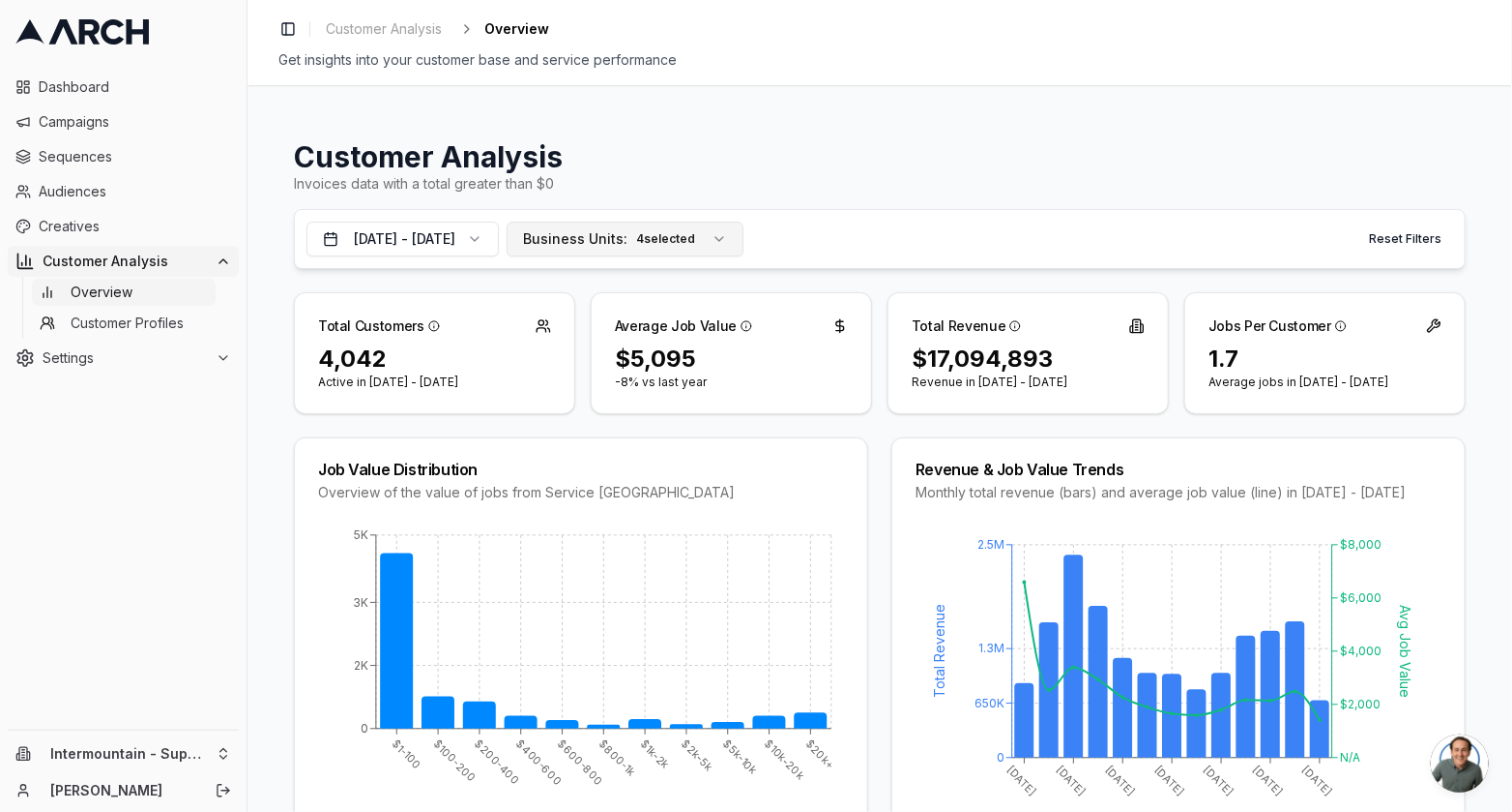
click at [743, 234] on button "Business Units: 4 selected" at bounding box center [624, 239] width 237 height 35
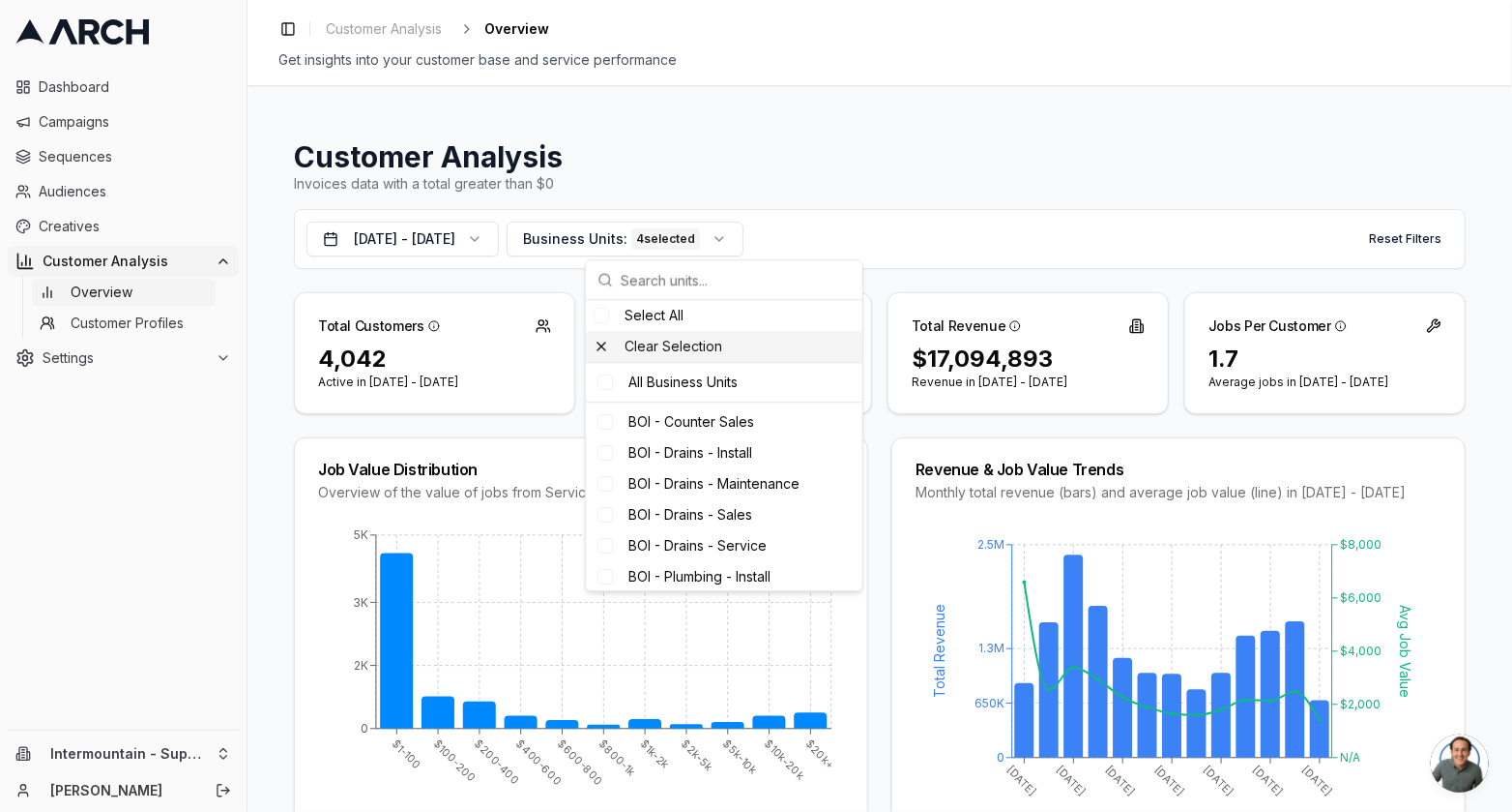
click at [598, 341] on div "Clear Selection" at bounding box center [724, 346] width 277 height 31
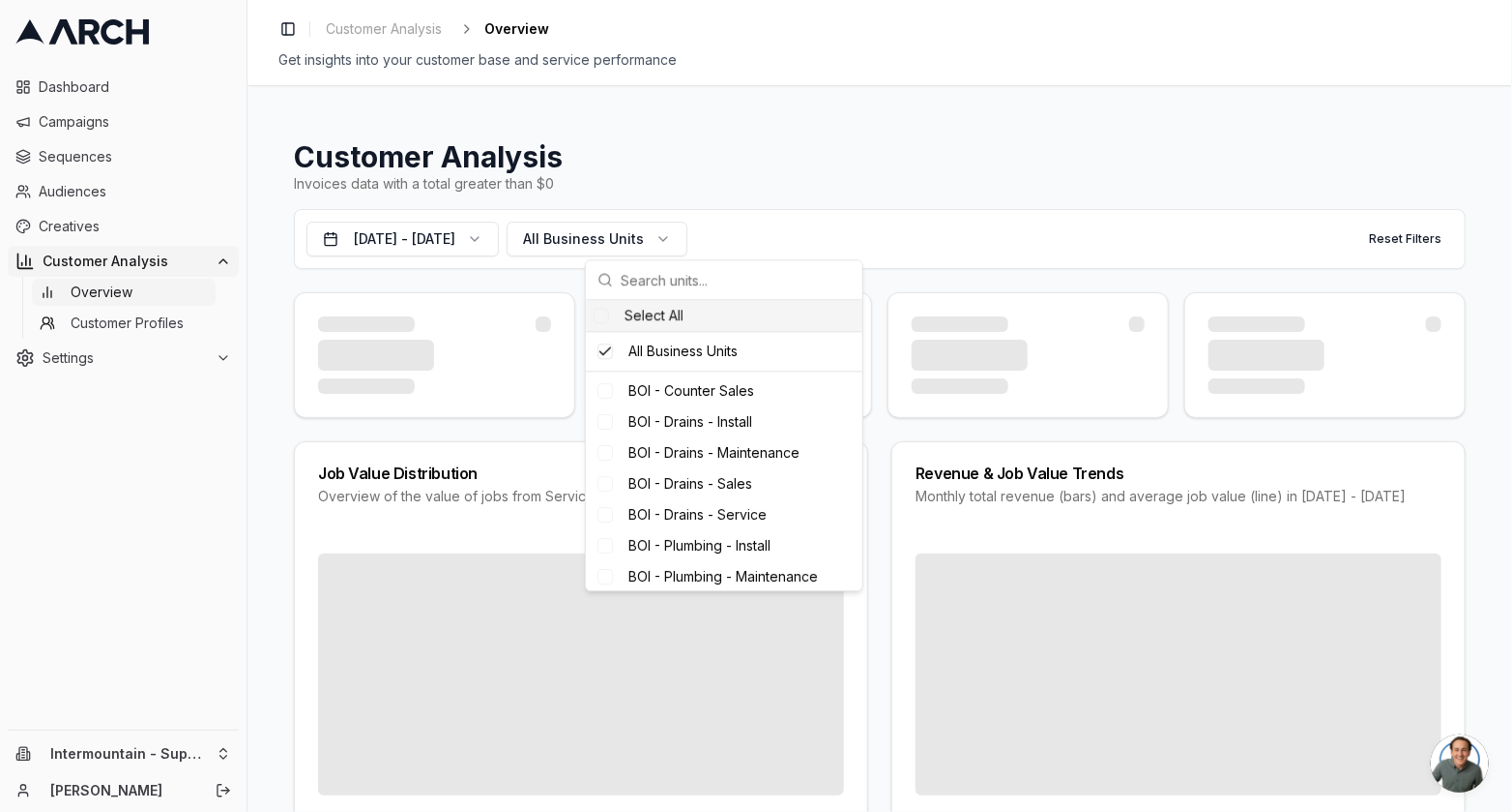
click at [628, 306] on div "Select All" at bounding box center [724, 316] width 277 height 31
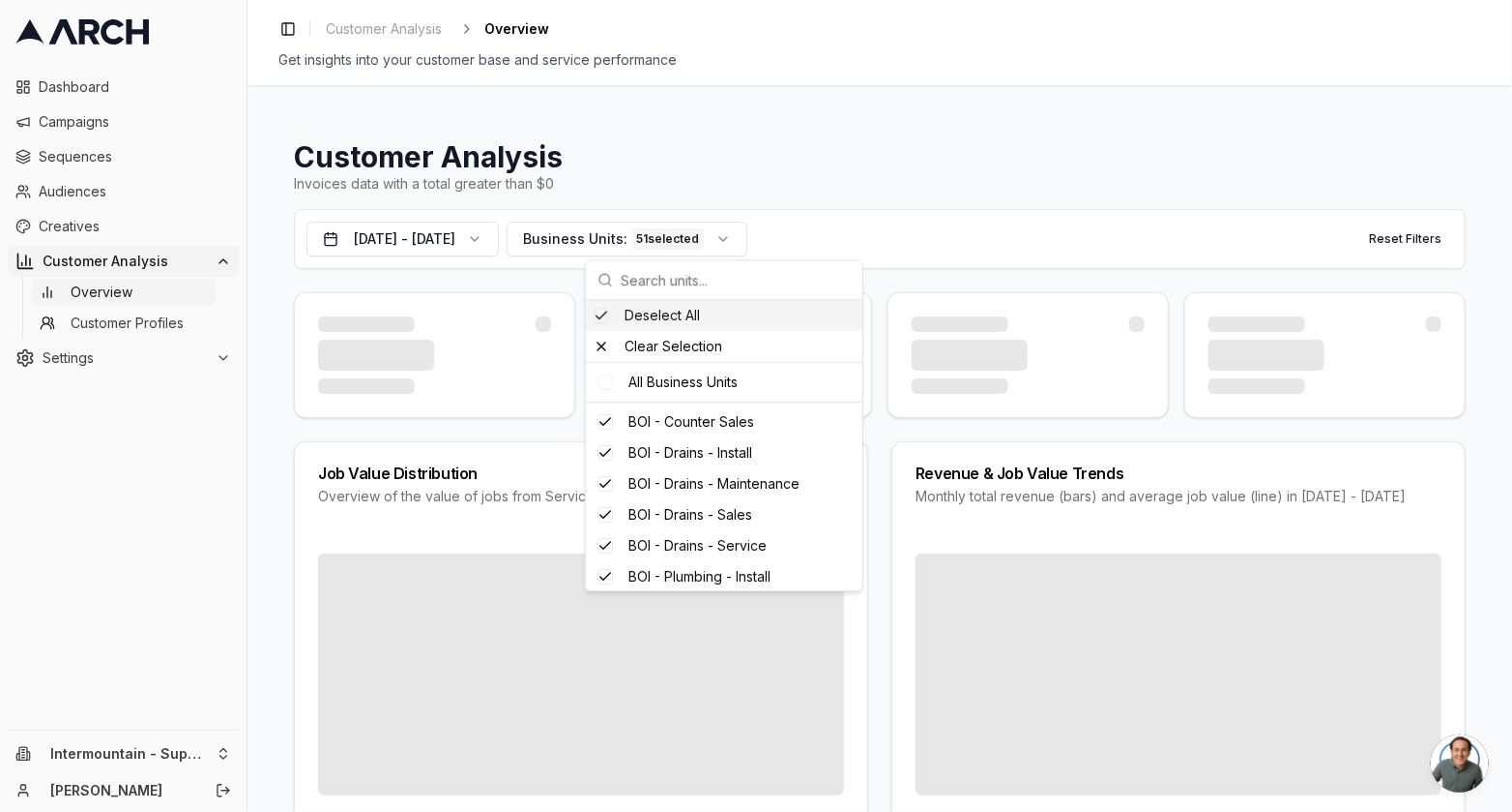
click at [927, 189] on div "Invoices data with a total greater than $0" at bounding box center [880, 184] width 1172 height 19
